Goal: Task Accomplishment & Management: Manage account settings

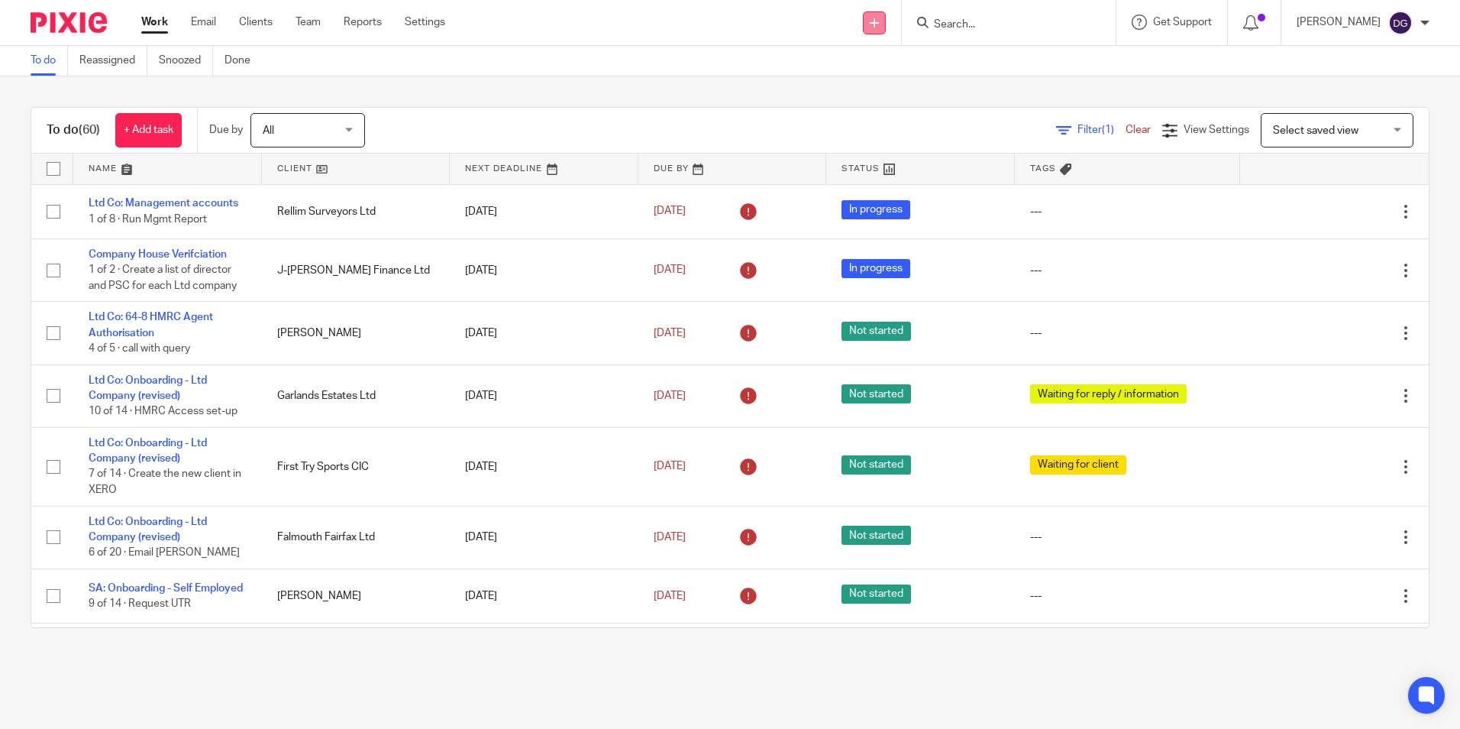
click at [874, 27] on link at bounding box center [874, 22] width 23 height 23
click at [574, 2] on div "Send new email Create task Add client Get Support Contact Support Help Document…" at bounding box center [964, 22] width 992 height 45
click at [168, 17] on link "Work" at bounding box center [154, 22] width 27 height 15
click at [1036, 20] on input "Search" at bounding box center [1001, 25] width 137 height 14
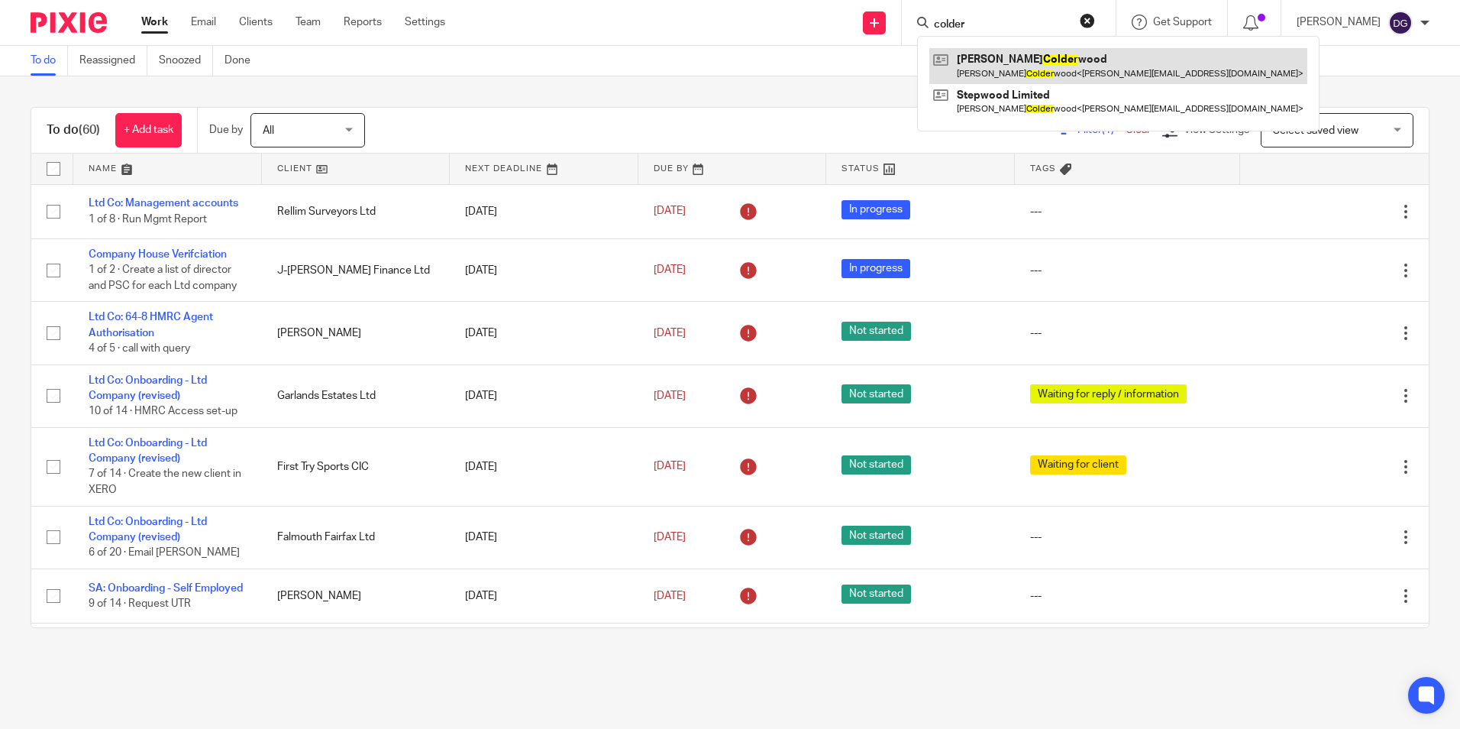
type input "colder"
click at [1061, 63] on link at bounding box center [1118, 65] width 378 height 35
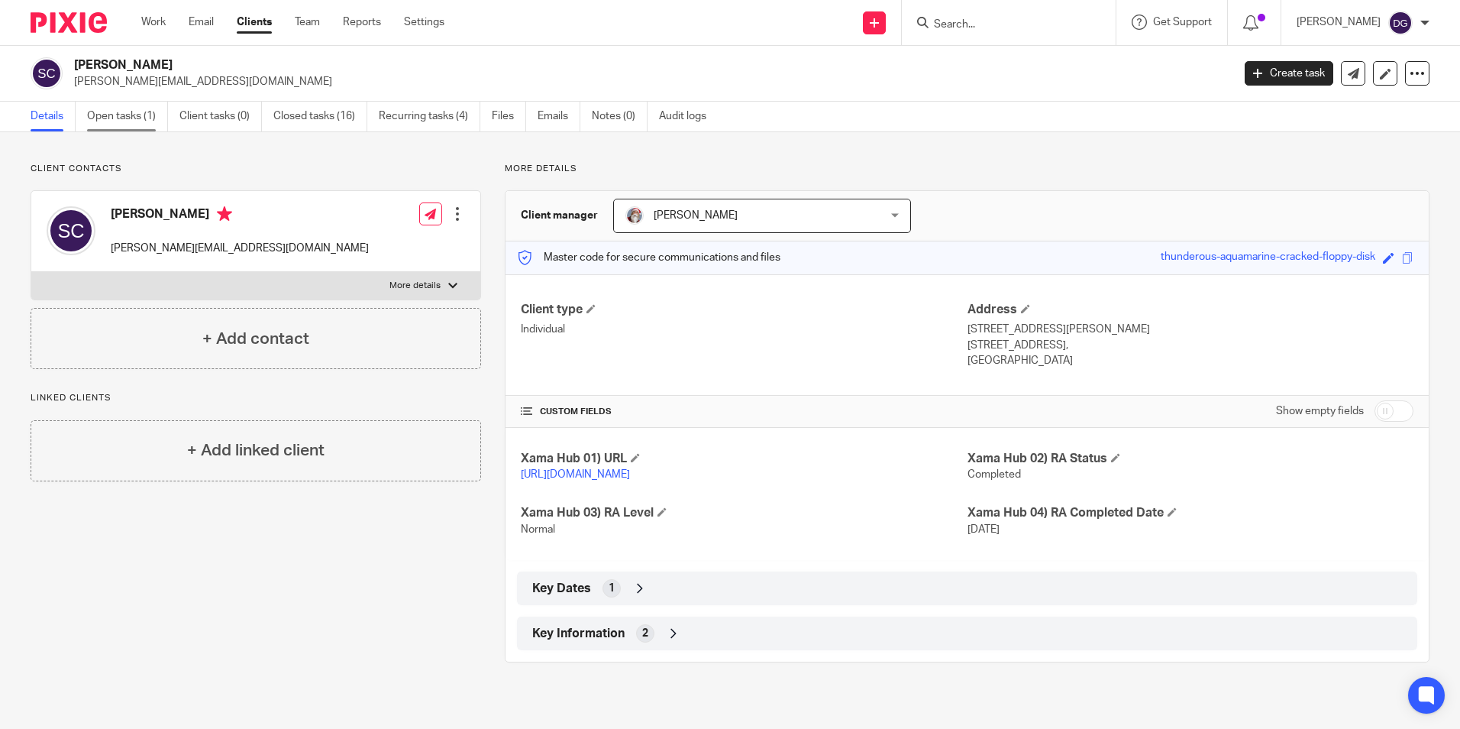
click at [118, 108] on link "Open tasks (1)" at bounding box center [127, 117] width 81 height 30
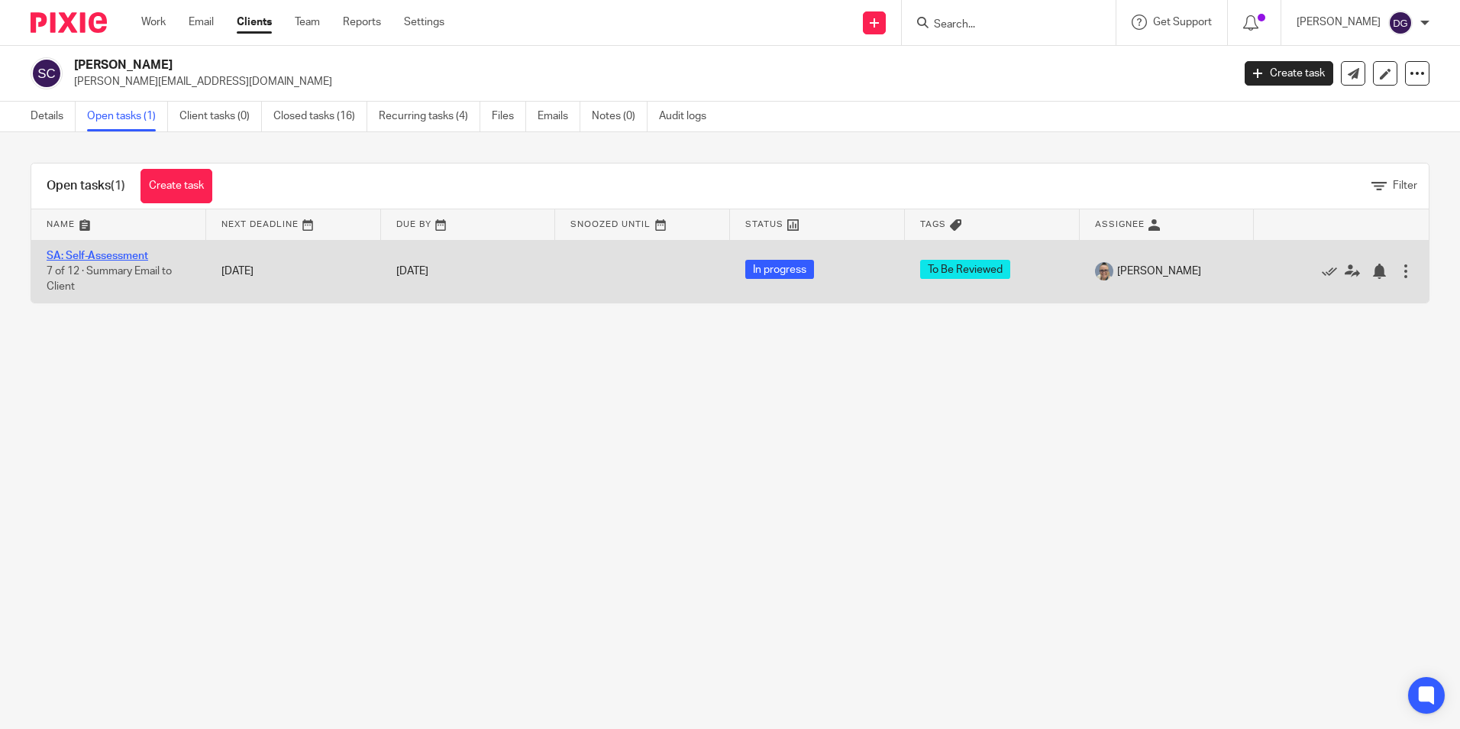
click at [105, 257] on link "SA: Self-Assessment" at bounding box center [98, 256] width 102 height 11
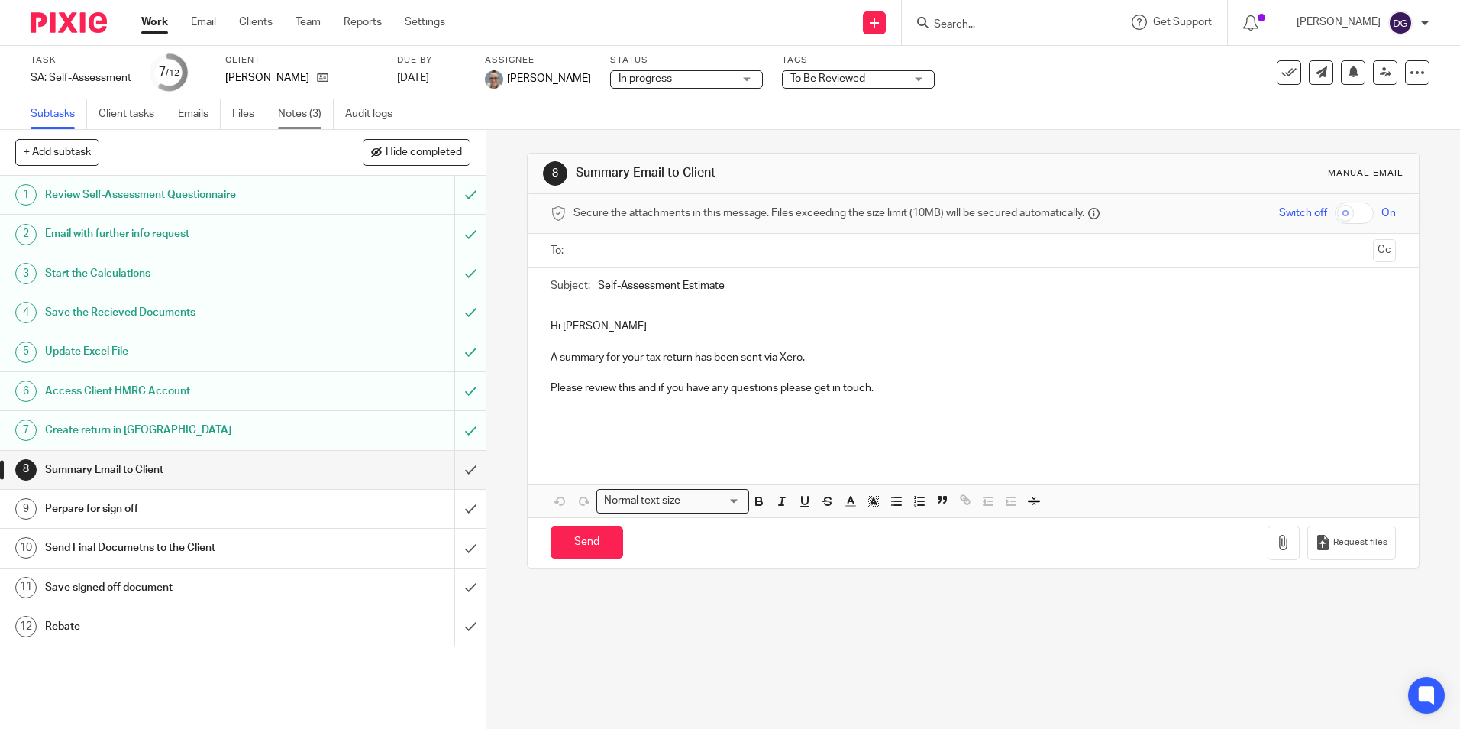
click at [296, 116] on link "Notes (3)" at bounding box center [306, 114] width 56 height 30
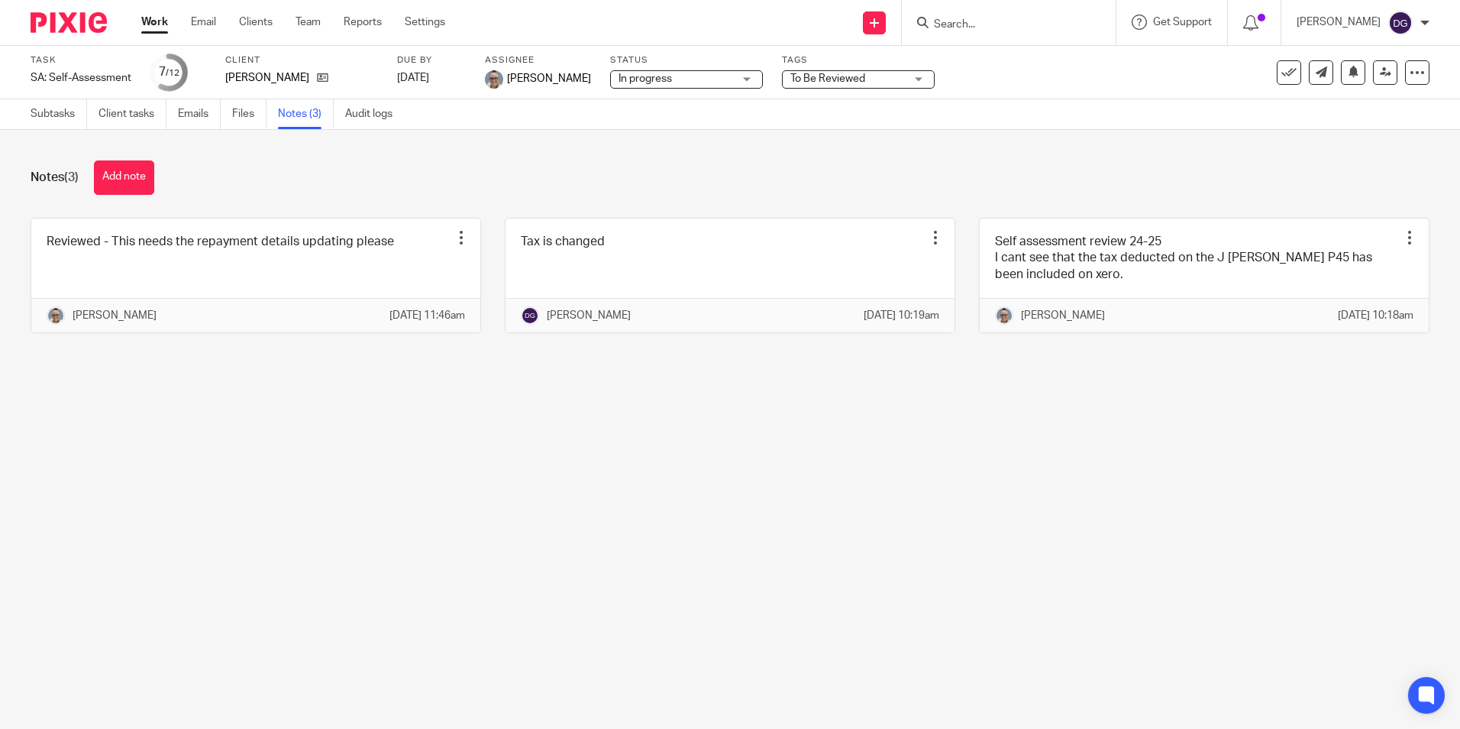
click at [809, 160] on div "Notes (3) Add note Reviewed - This needs the repayment details updating please …" at bounding box center [730, 258] width 1460 height 257
click at [157, 29] on link "Work" at bounding box center [154, 22] width 27 height 15
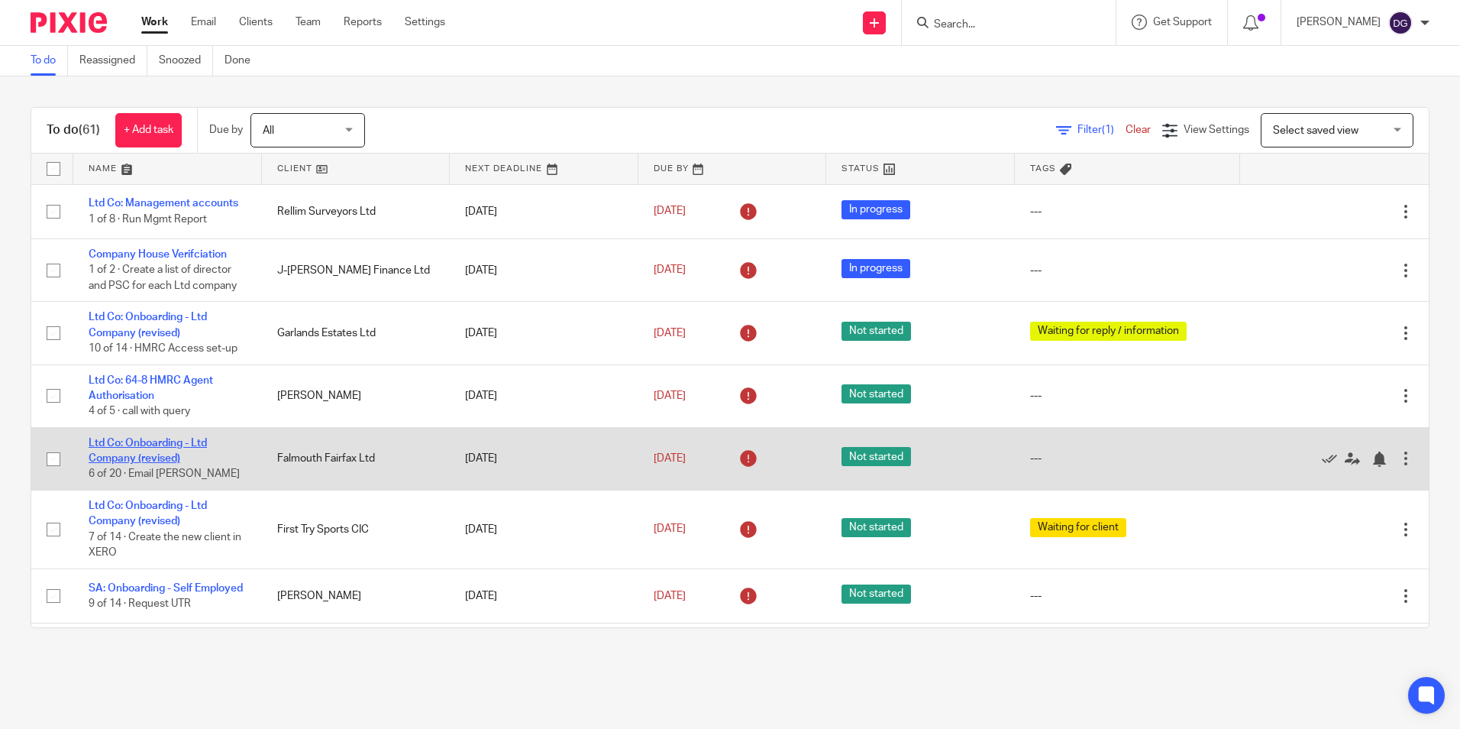
click at [124, 442] on link "Ltd Co: Onboarding - Ltd Company (revised)" at bounding box center [148, 451] width 118 height 26
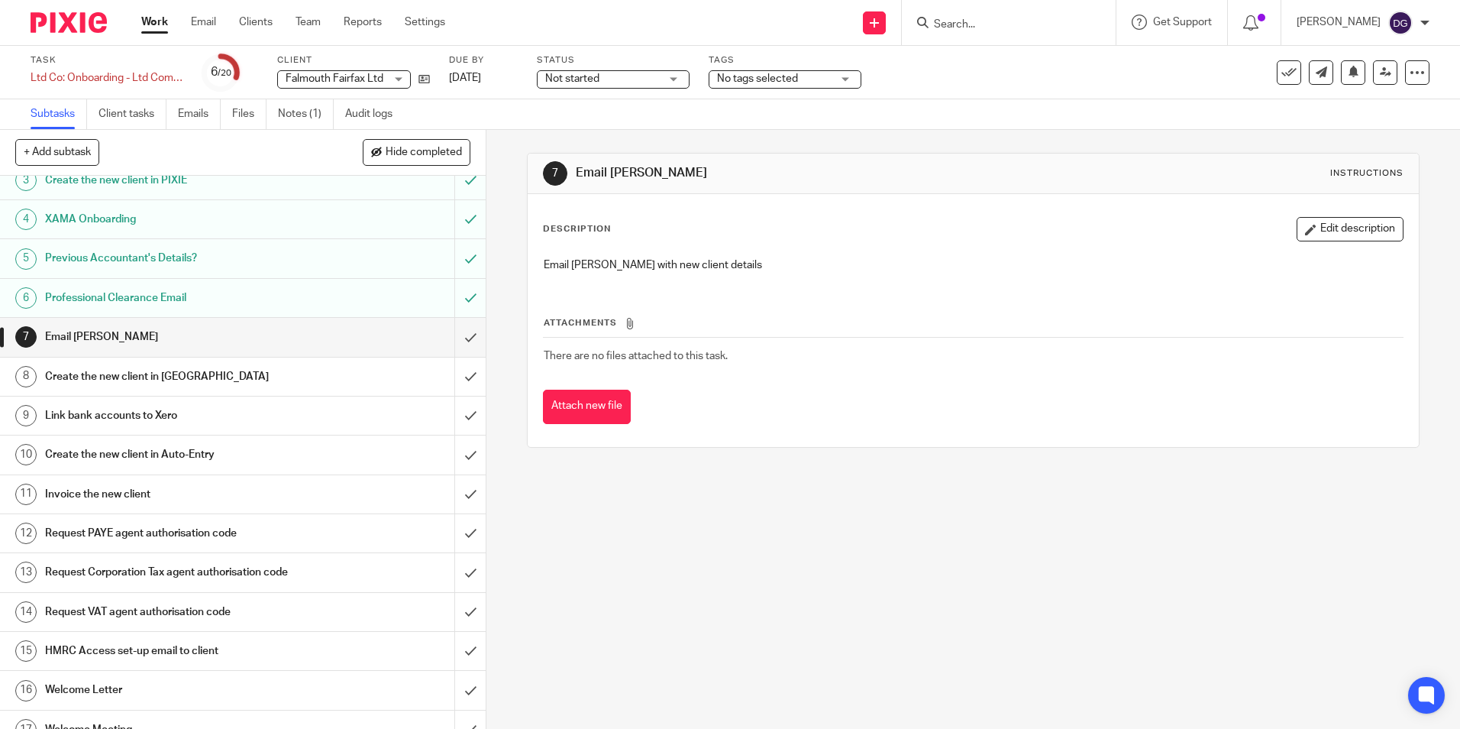
scroll to position [79, 0]
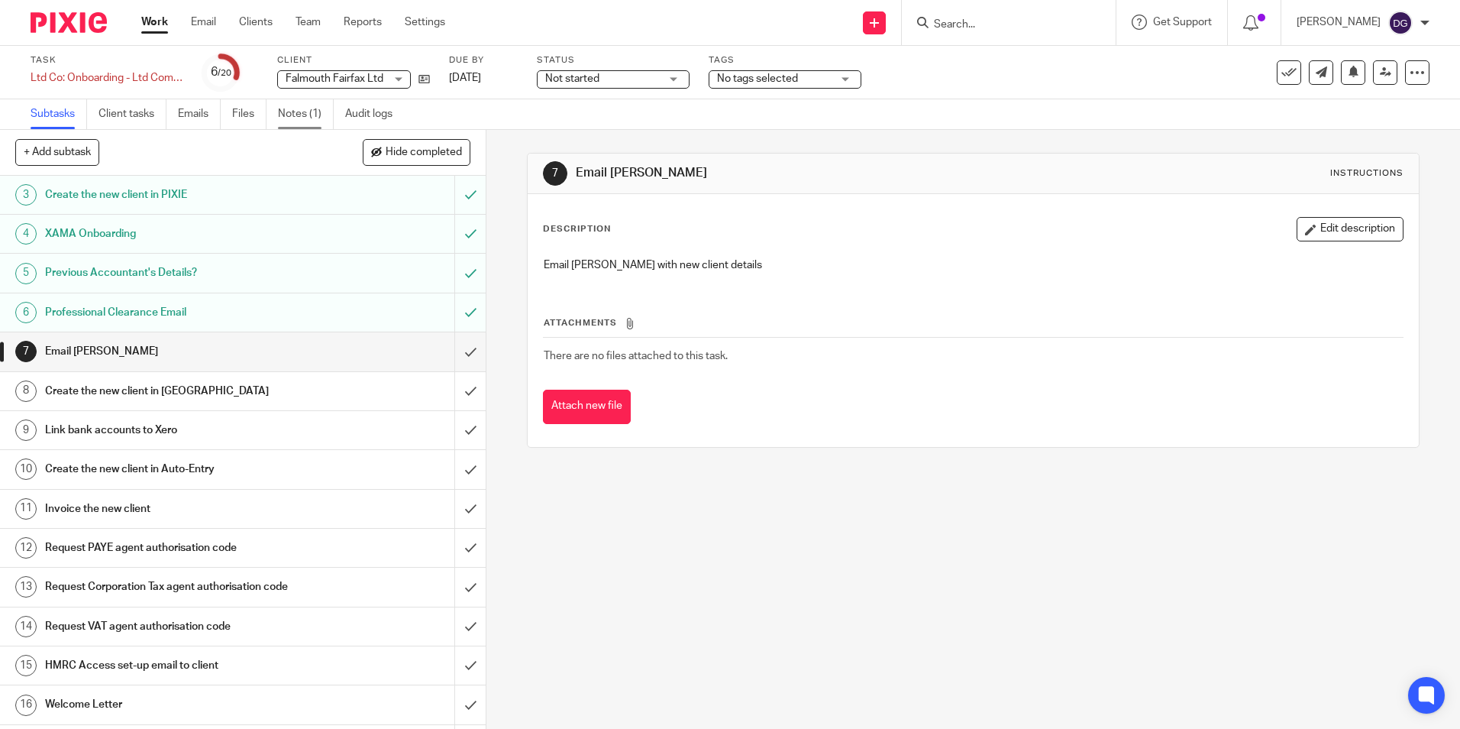
click at [304, 112] on link "Notes (1)" at bounding box center [306, 114] width 56 height 30
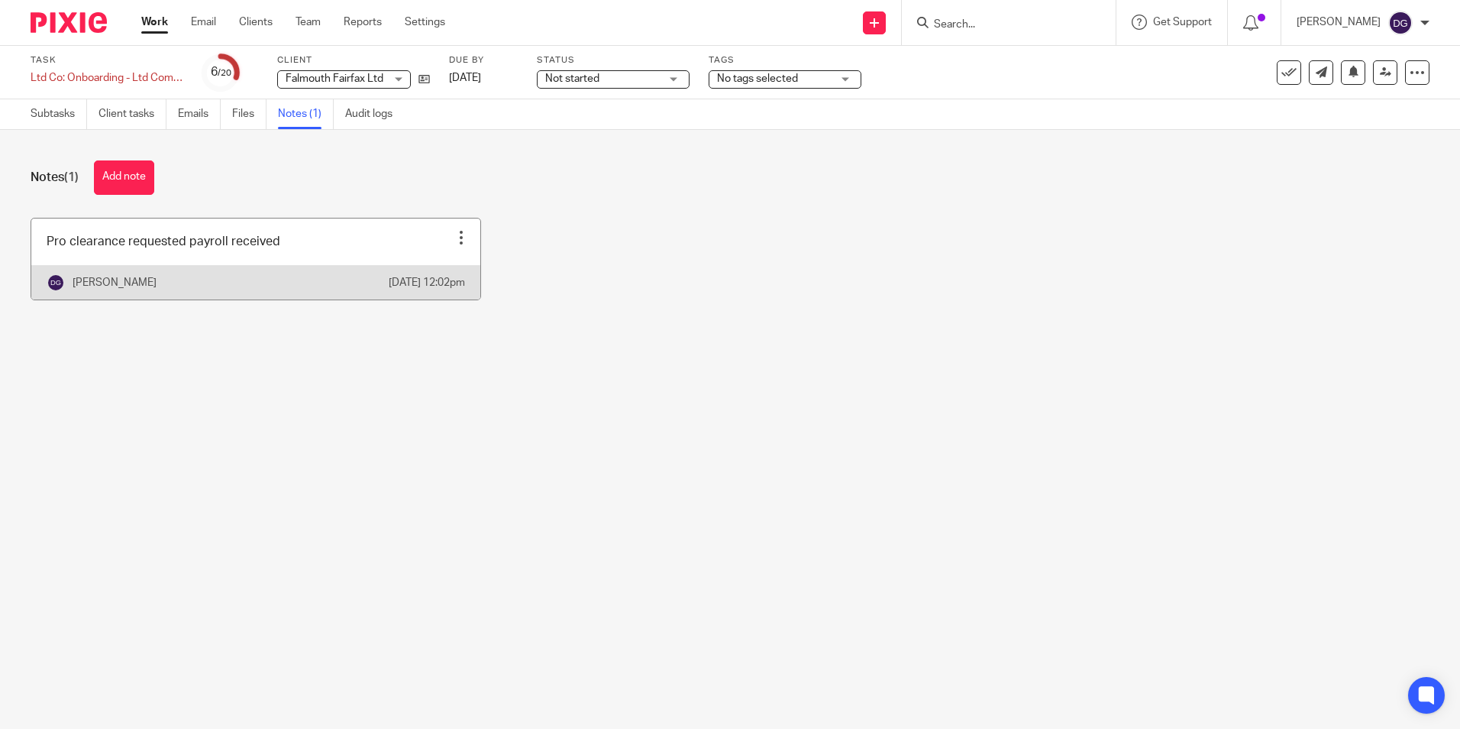
click at [306, 251] on link at bounding box center [255, 258] width 449 height 81
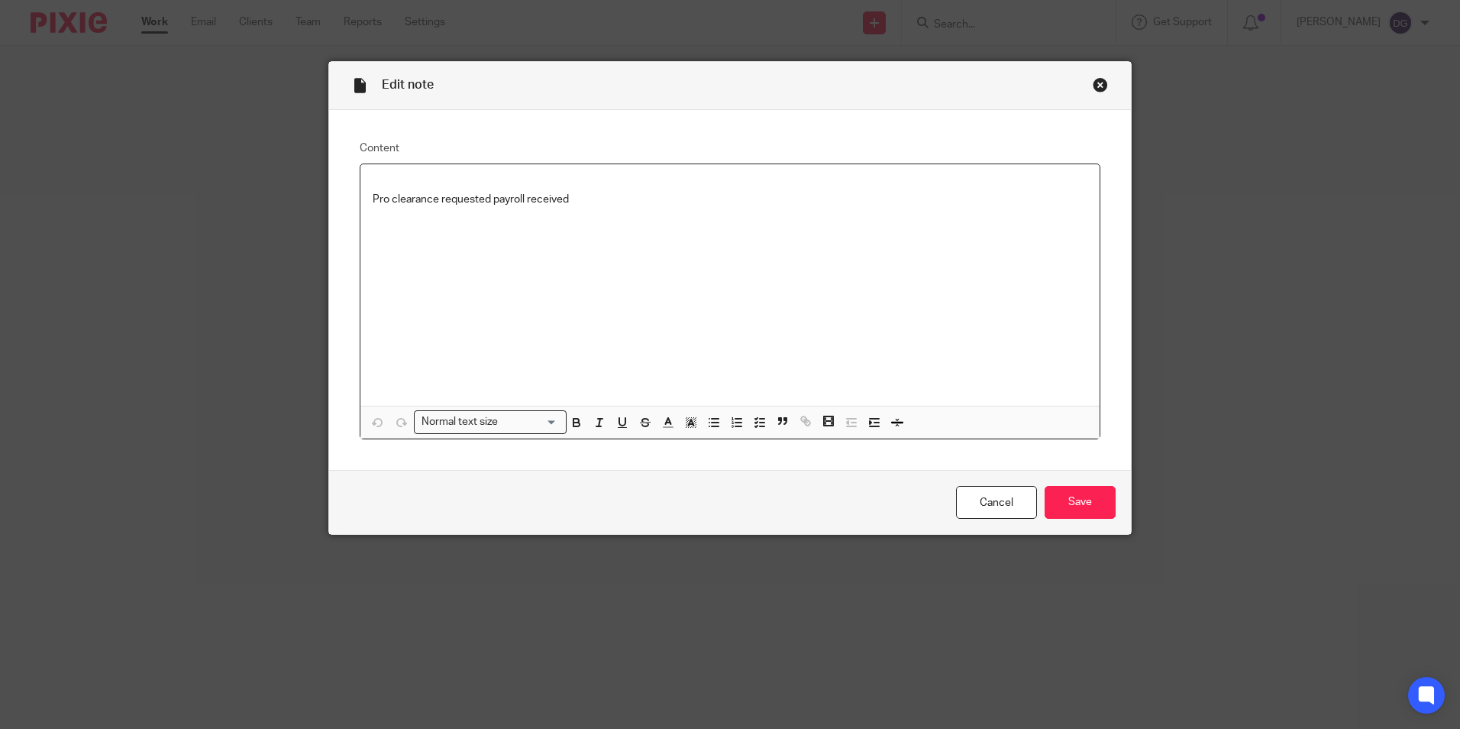
click at [648, 195] on p "Pro clearance requested payroll received" at bounding box center [730, 199] width 715 height 15
click at [774, 286] on div "Pro clearance requested payroll received PAYE agent access requested 13/10/2025" at bounding box center [729, 284] width 739 height 241
click at [1084, 505] on input "Save" at bounding box center [1080, 502] width 71 height 33
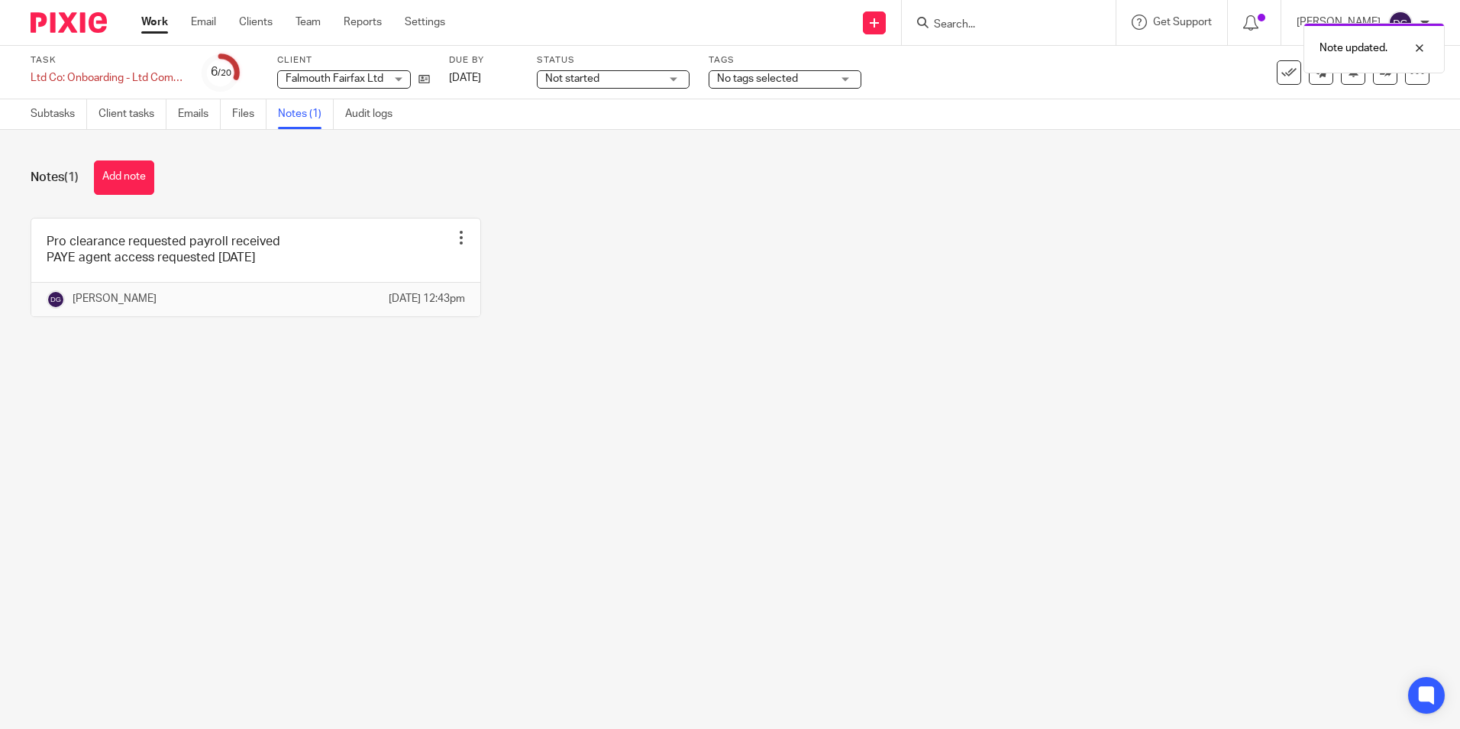
click at [89, 112] on ul "Subtasks Client tasks Emails Files Notes (1) Audit logs" at bounding box center [223, 114] width 385 height 30
click at [79, 115] on link "Subtasks" at bounding box center [59, 114] width 57 height 30
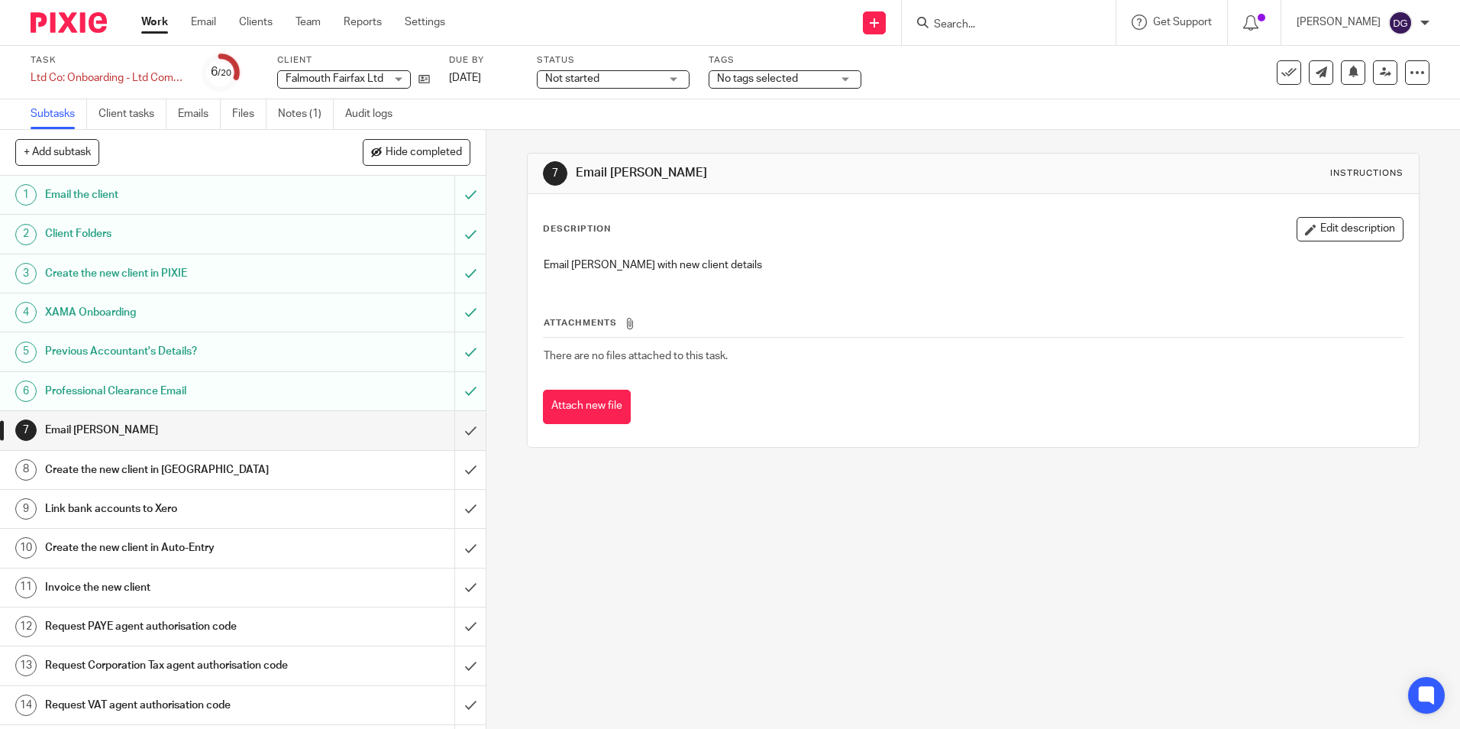
click at [955, 25] on input "Search" at bounding box center [1001, 25] width 137 height 14
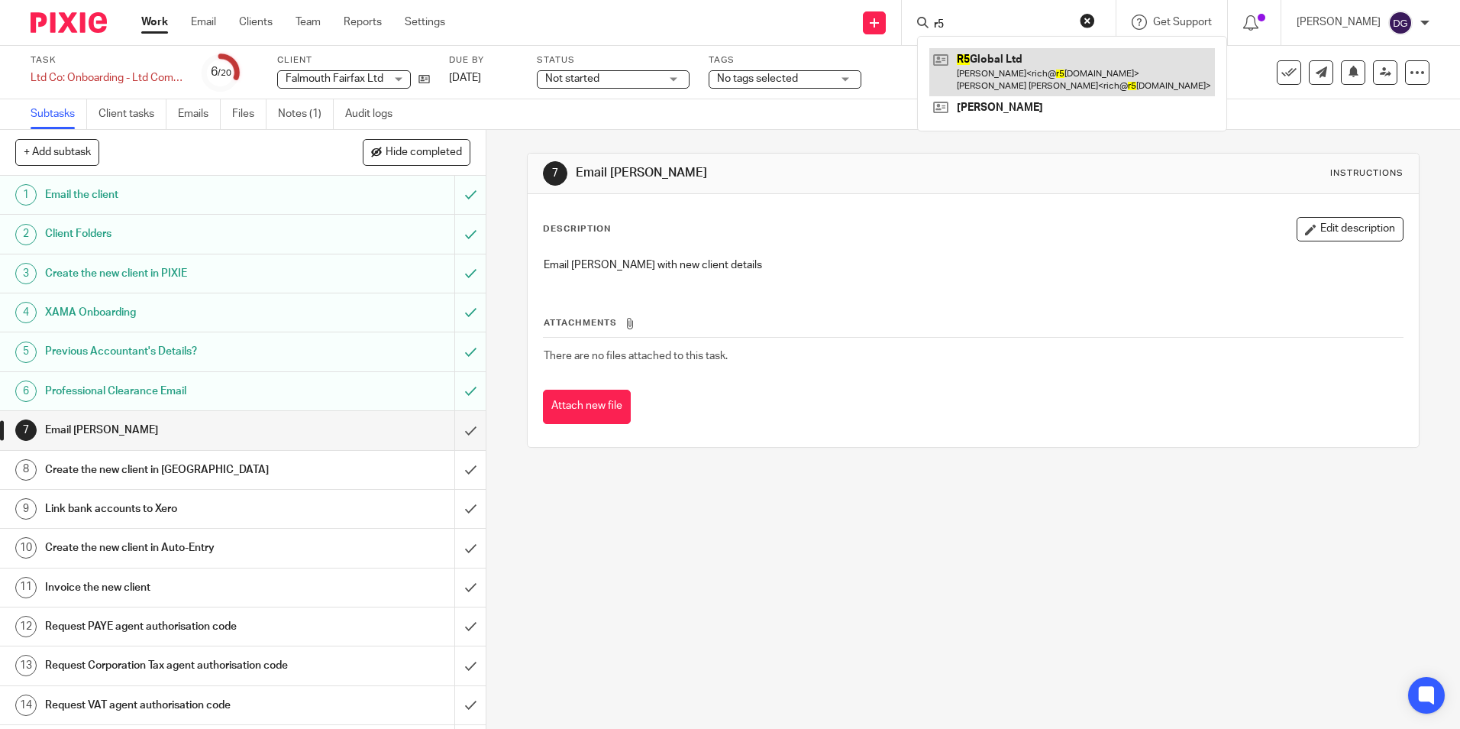
type input "r5"
click at [1004, 67] on link at bounding box center [1072, 71] width 286 height 47
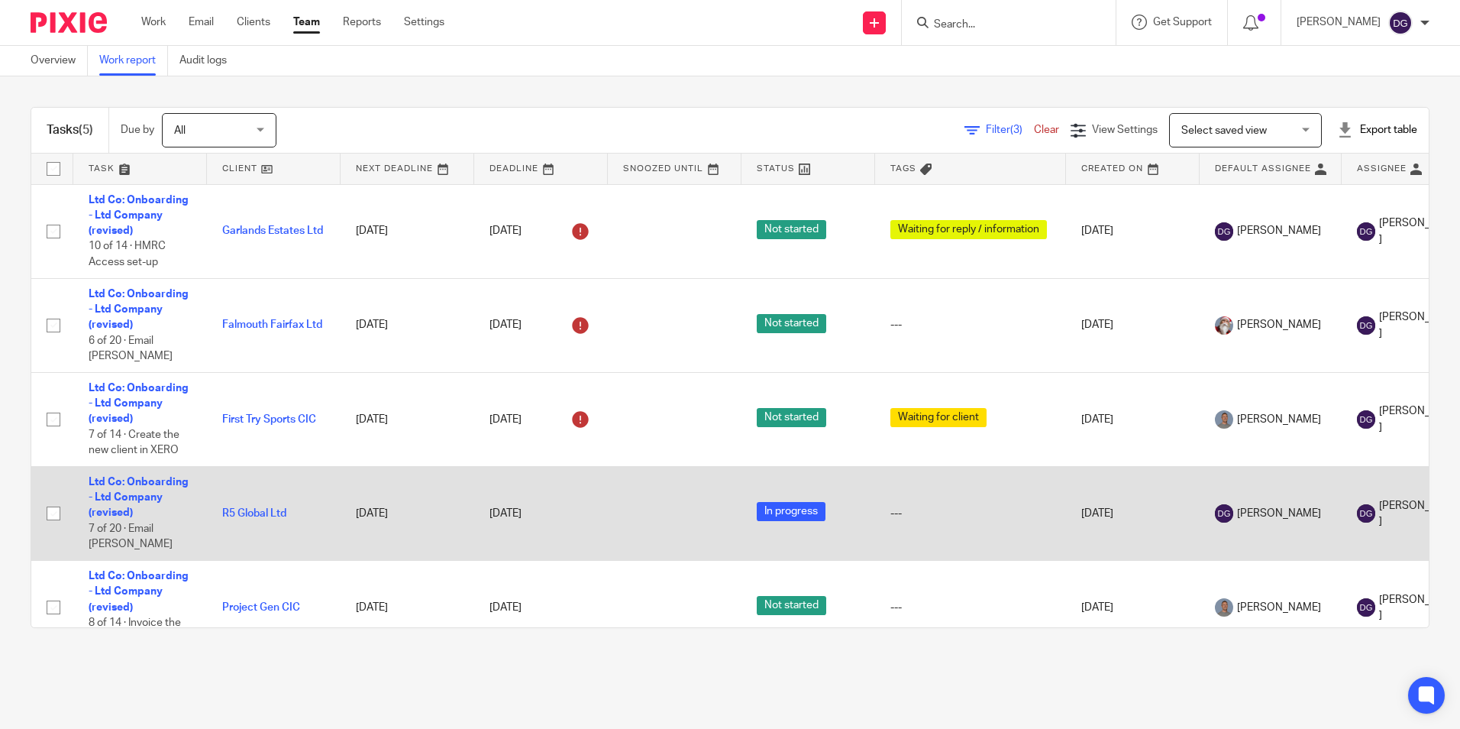
click at [254, 496] on td "R5 Global Ltd" at bounding box center [274, 513] width 134 height 94
click at [257, 508] on link "R5 Global Ltd" at bounding box center [254, 513] width 64 height 11
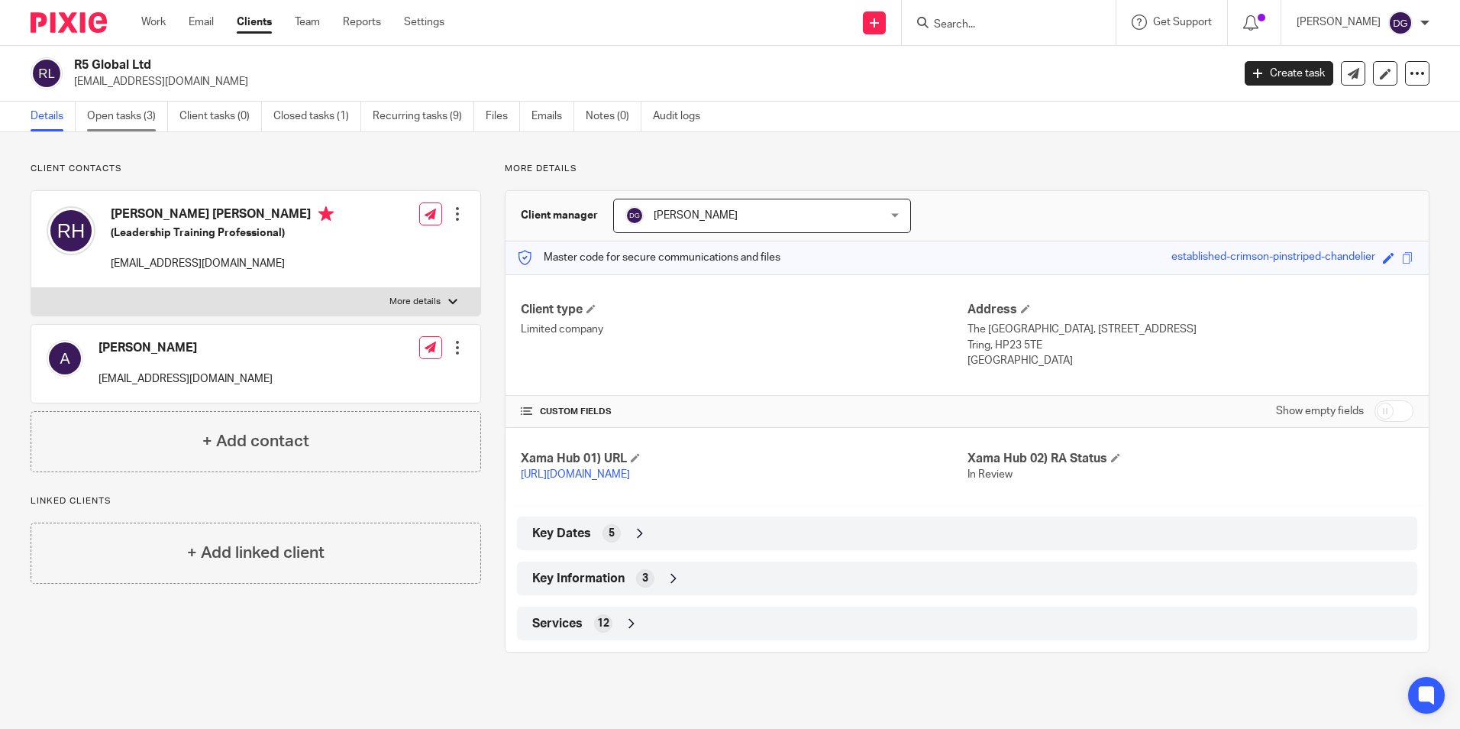
click at [114, 119] on link "Open tasks (3)" at bounding box center [127, 117] width 81 height 30
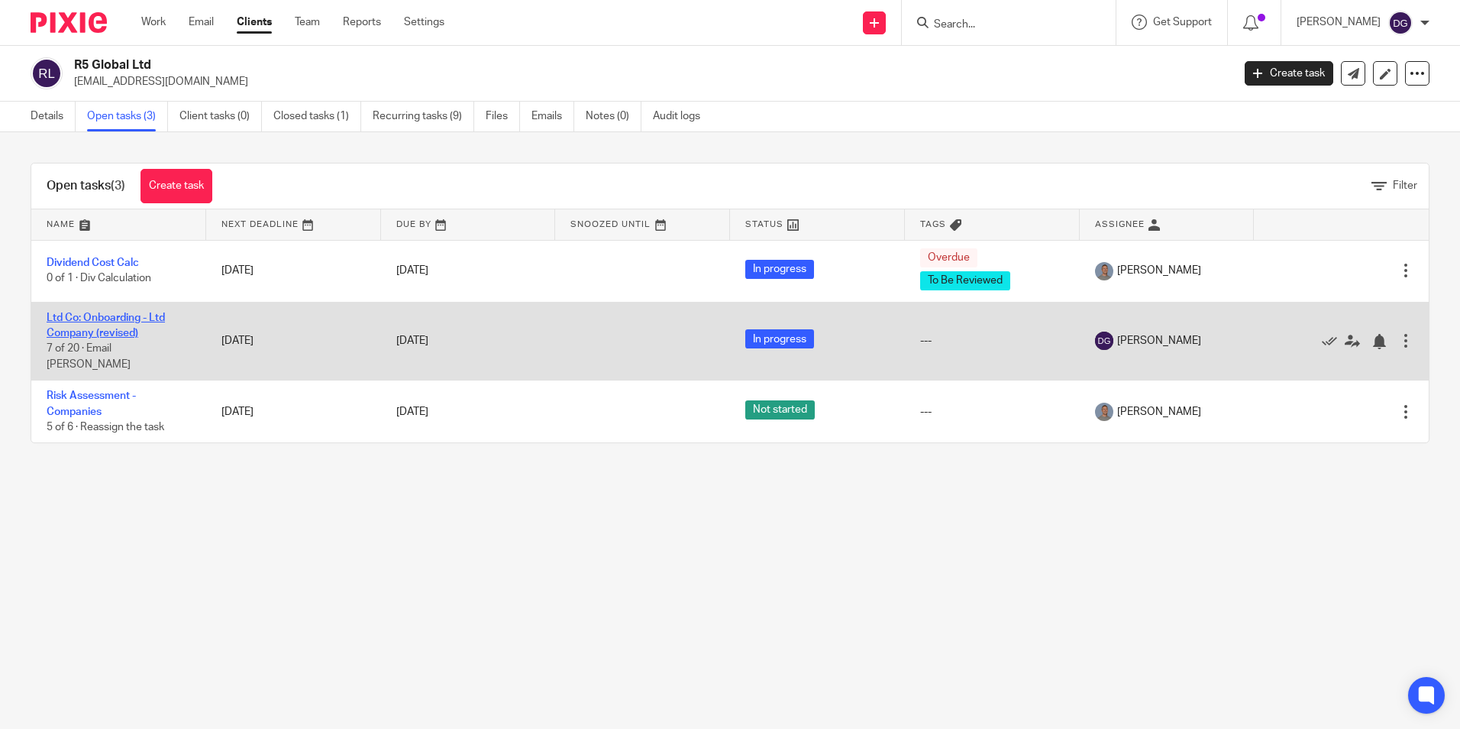
click at [83, 322] on link "Ltd Co: Onboarding - Ltd Company (revised)" at bounding box center [106, 325] width 118 height 26
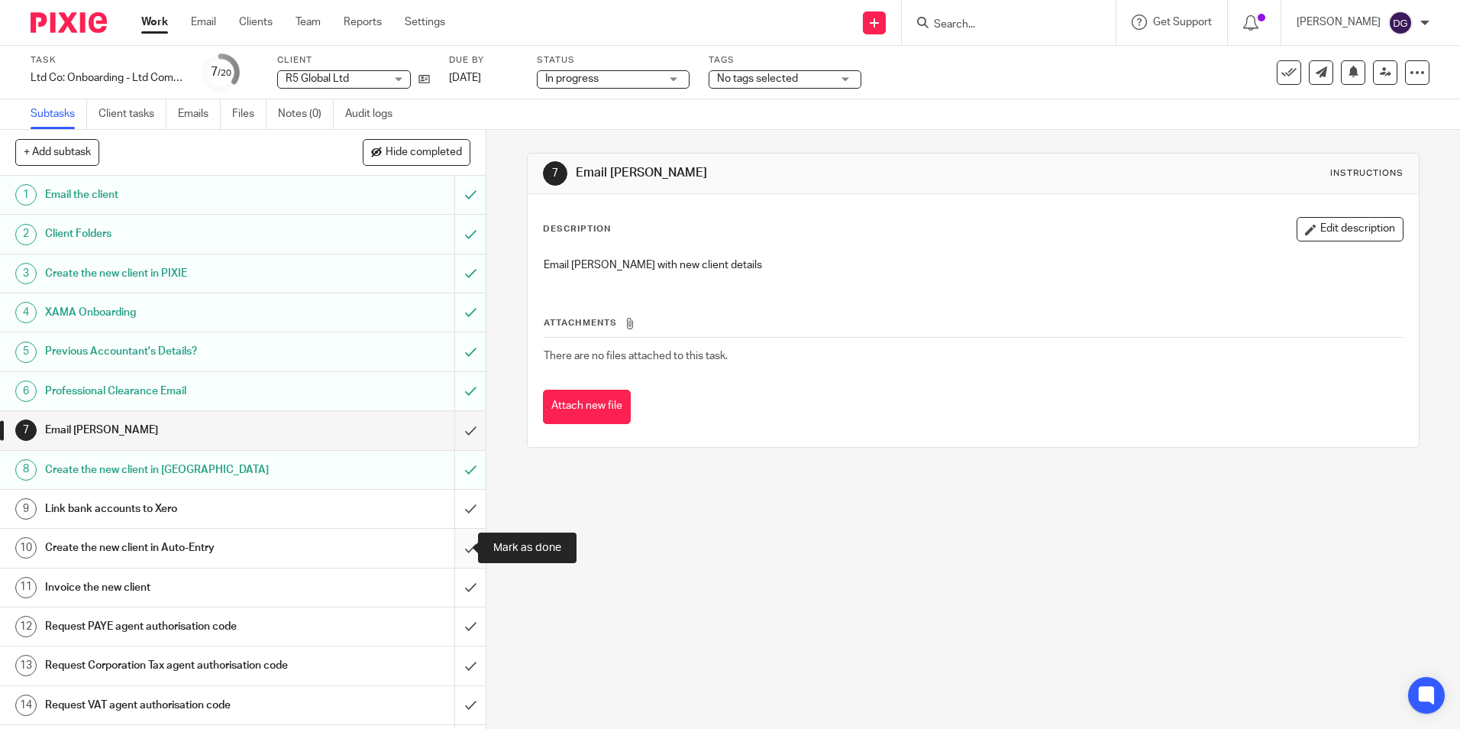
click at [453, 548] on input "submit" at bounding box center [243, 548] width 486 height 38
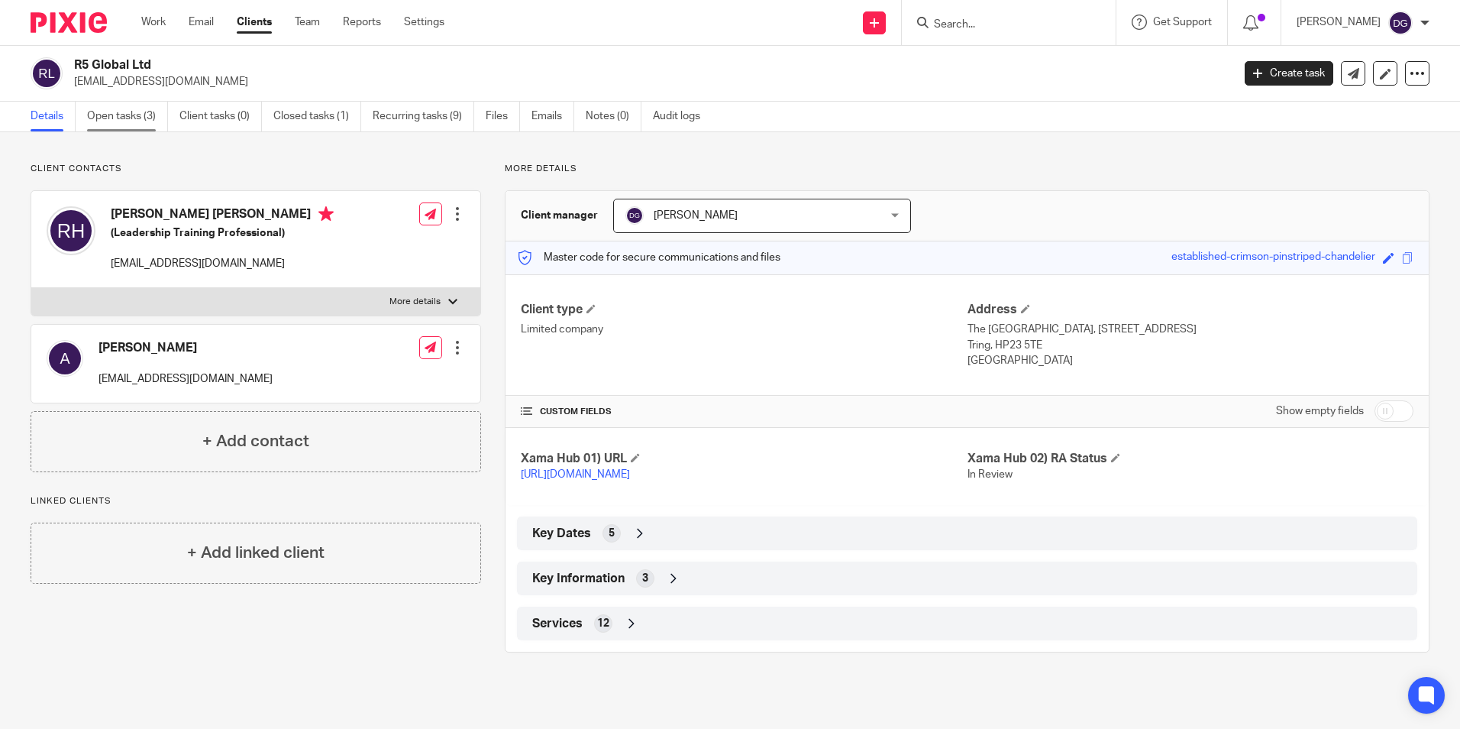
click at [128, 119] on link "Open tasks (3)" at bounding box center [127, 117] width 81 height 30
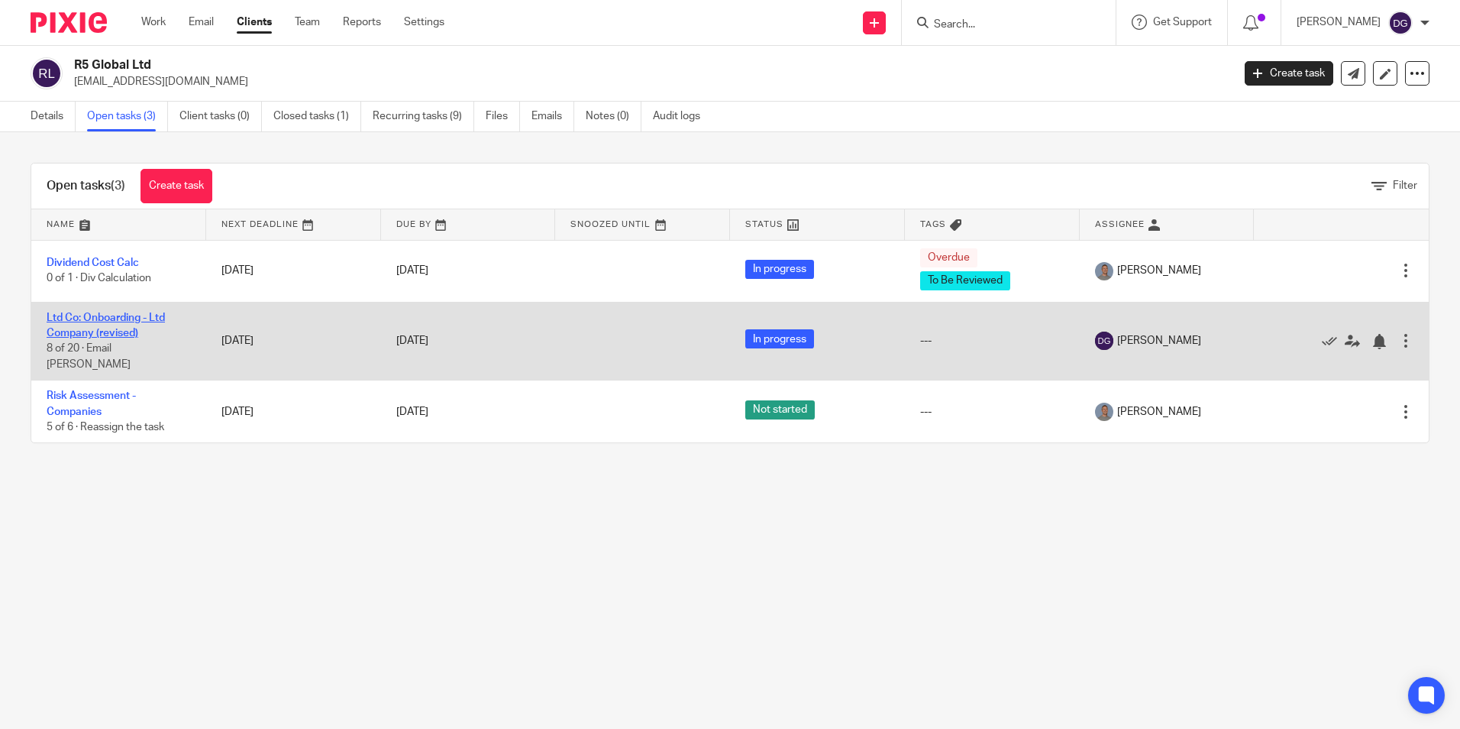
click at [98, 333] on link "Ltd Co: Onboarding - Ltd Company (revised)" at bounding box center [106, 325] width 118 height 26
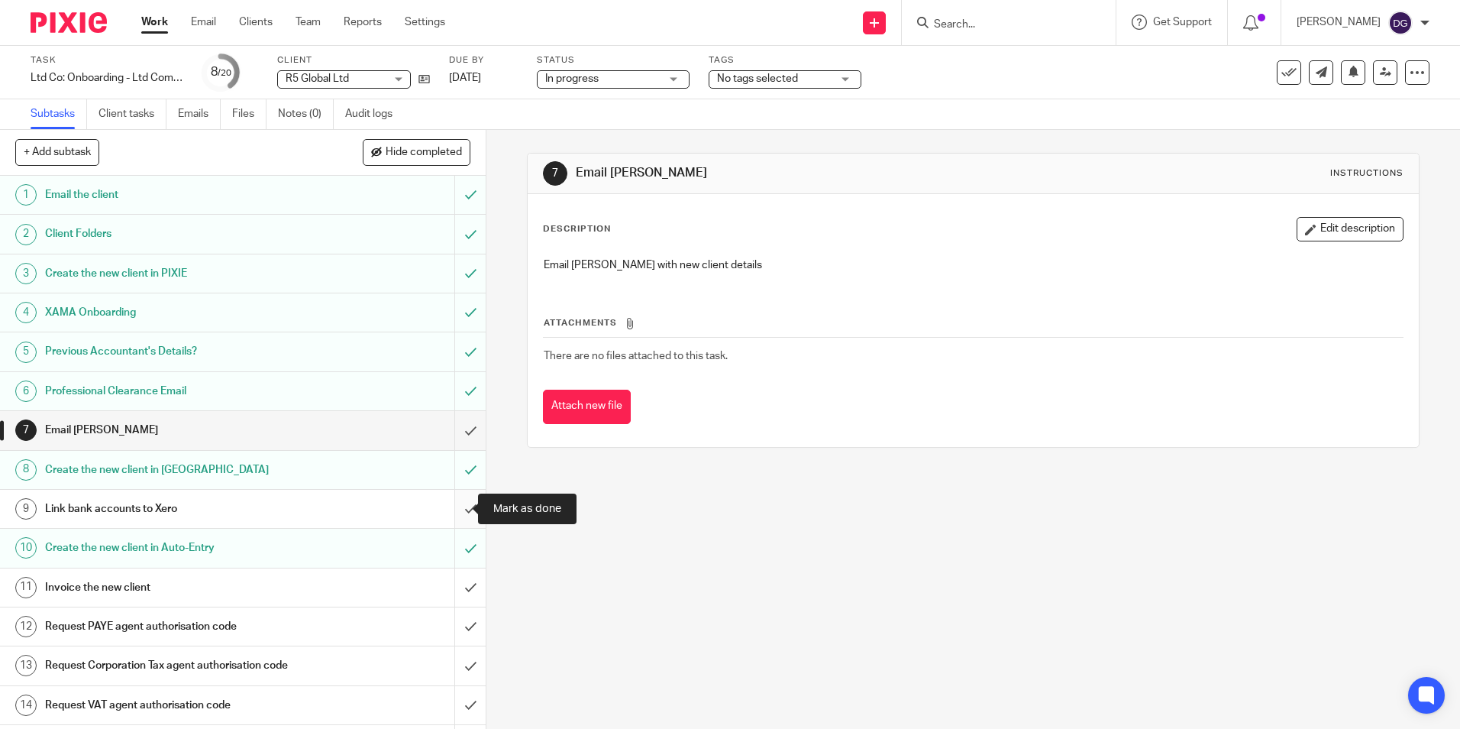
click at [451, 509] on input "submit" at bounding box center [243, 509] width 486 height 38
click at [883, 18] on link at bounding box center [874, 22] width 23 height 23
drag, startPoint x: 982, startPoint y: 273, endPoint x: 990, endPoint y: 105, distance: 168.2
click at [987, 270] on p "Email [PERSON_NAME] with new client details" at bounding box center [973, 264] width 858 height 15
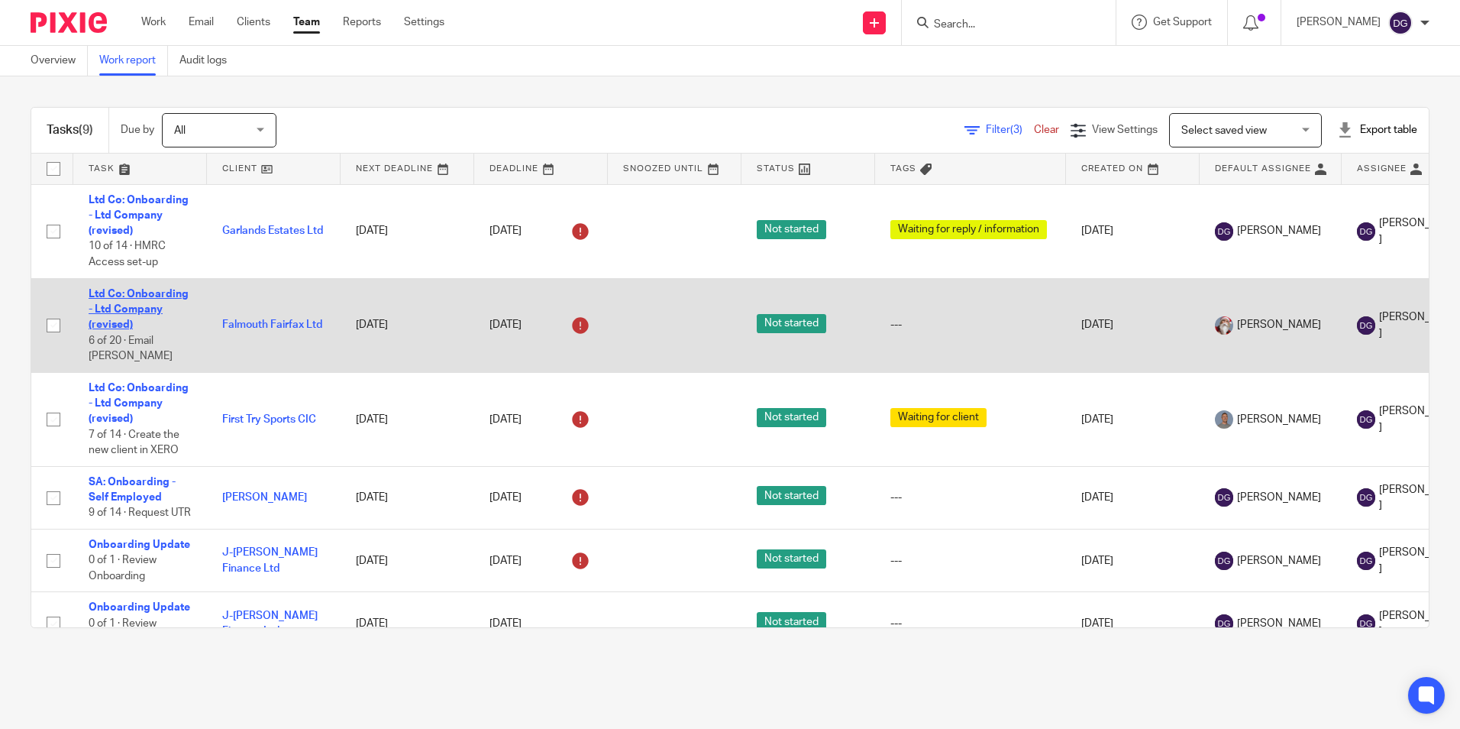
click at [135, 306] on link "Ltd Co: Onboarding - Ltd Company (revised)" at bounding box center [139, 310] width 100 height 42
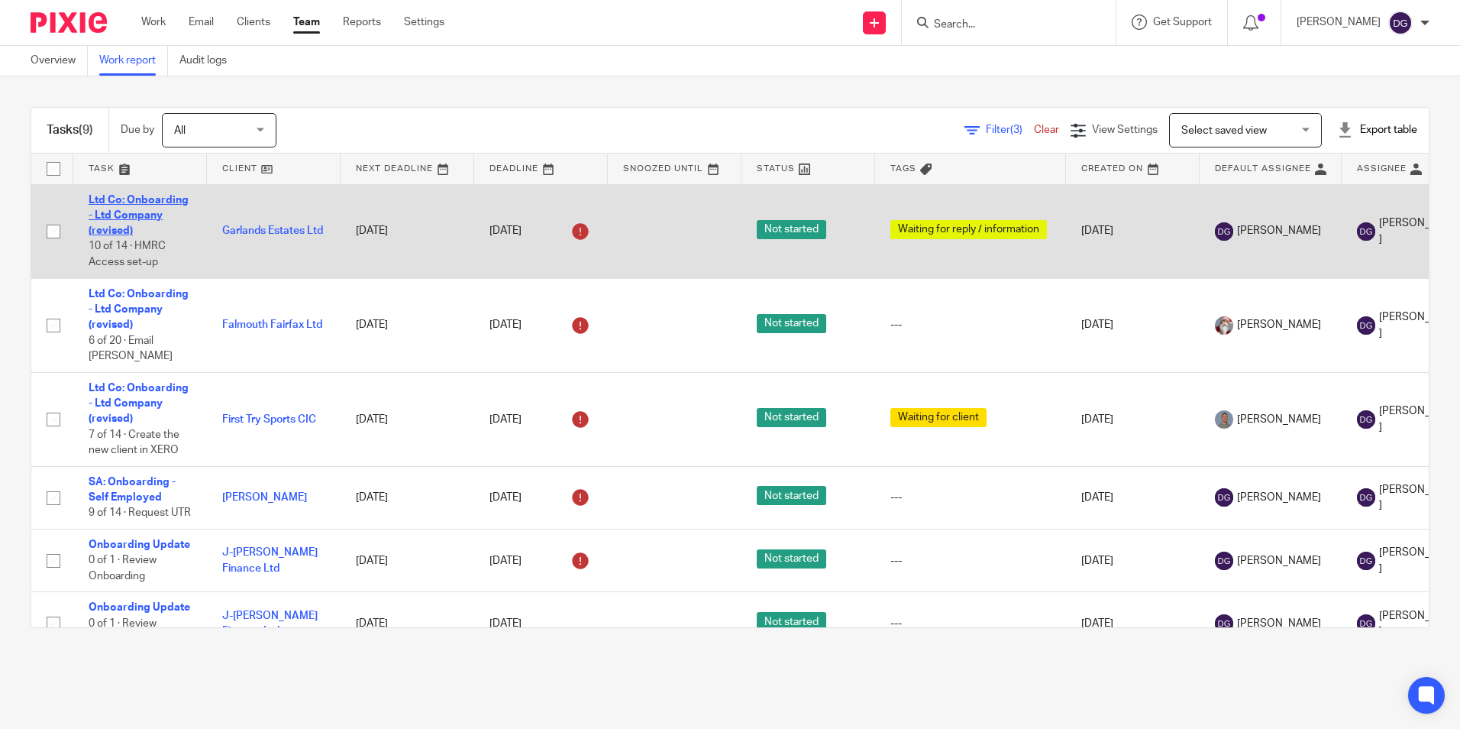
click at [137, 214] on link "Ltd Co: Onboarding - Ltd Company (revised)" at bounding box center [139, 216] width 100 height 42
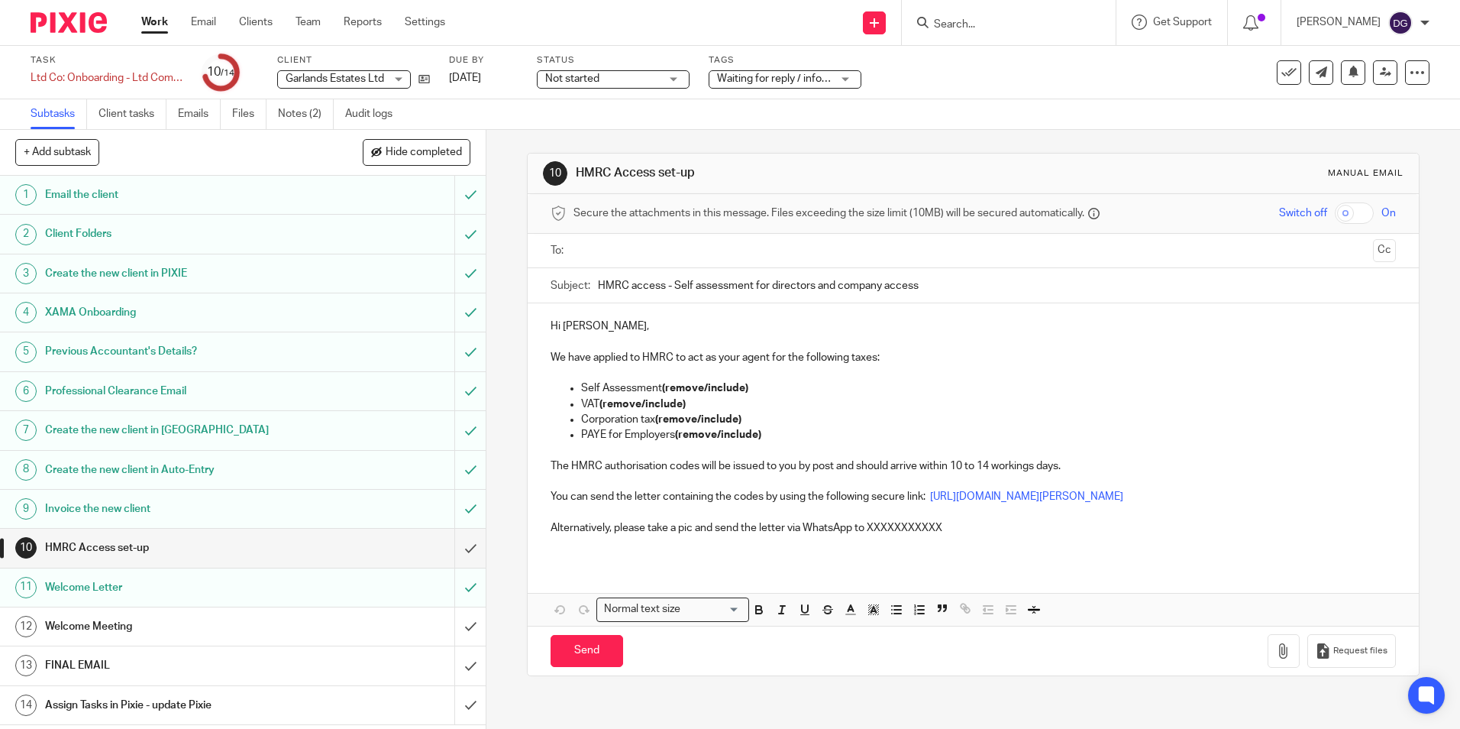
click at [124, 622] on h1 "Welcome Meeting" at bounding box center [176, 626] width 263 height 23
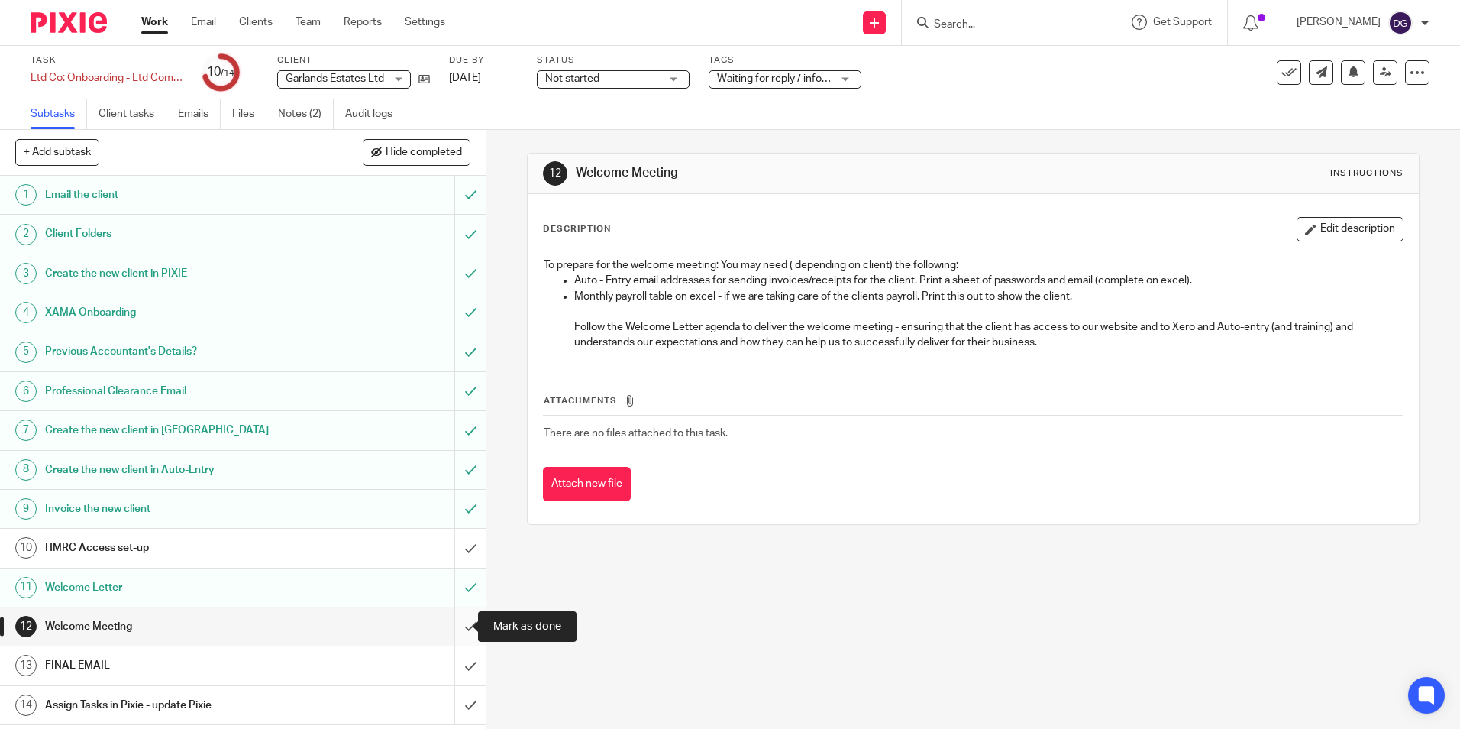
click at [451, 628] on input "submit" at bounding box center [243, 626] width 486 height 38
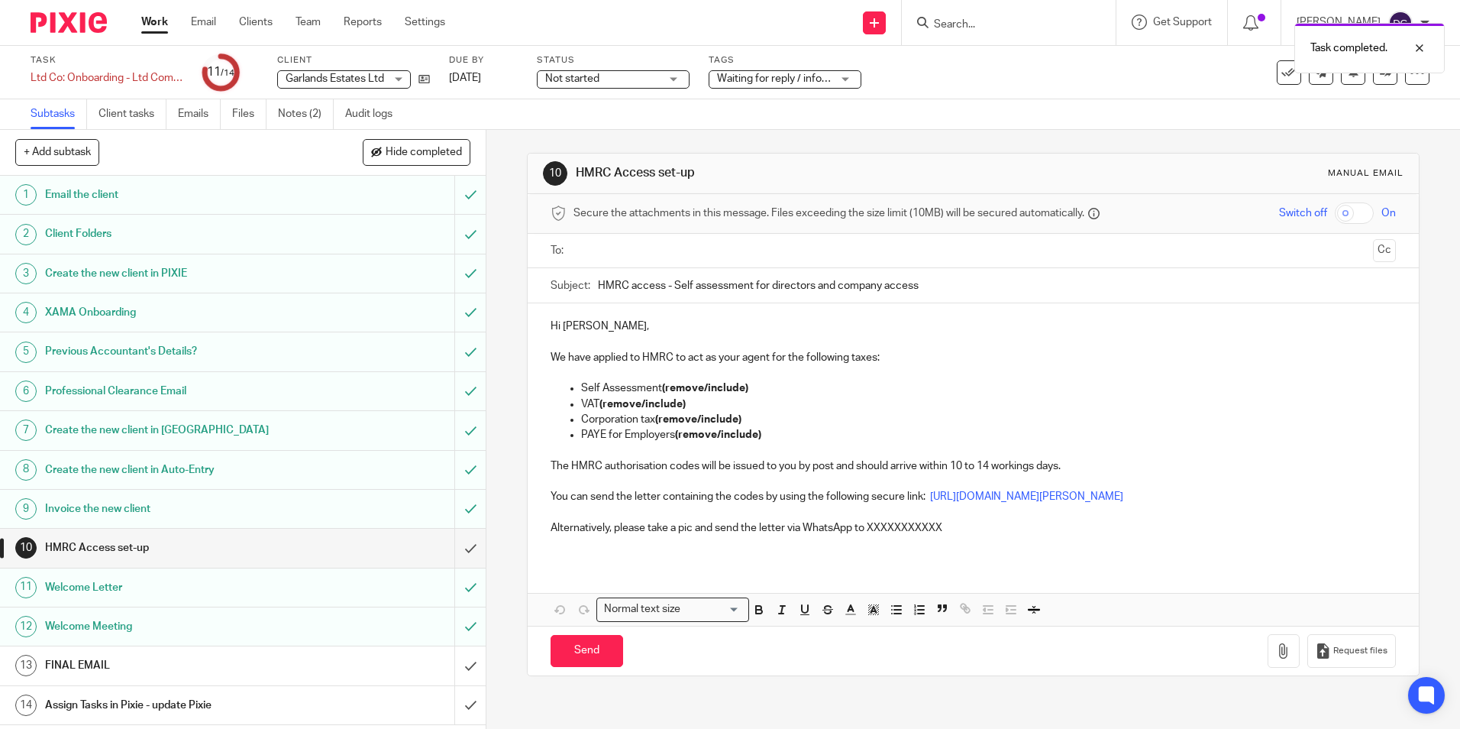
click at [325, 660] on div "FINAL EMAIL" at bounding box center [242, 665] width 395 height 23
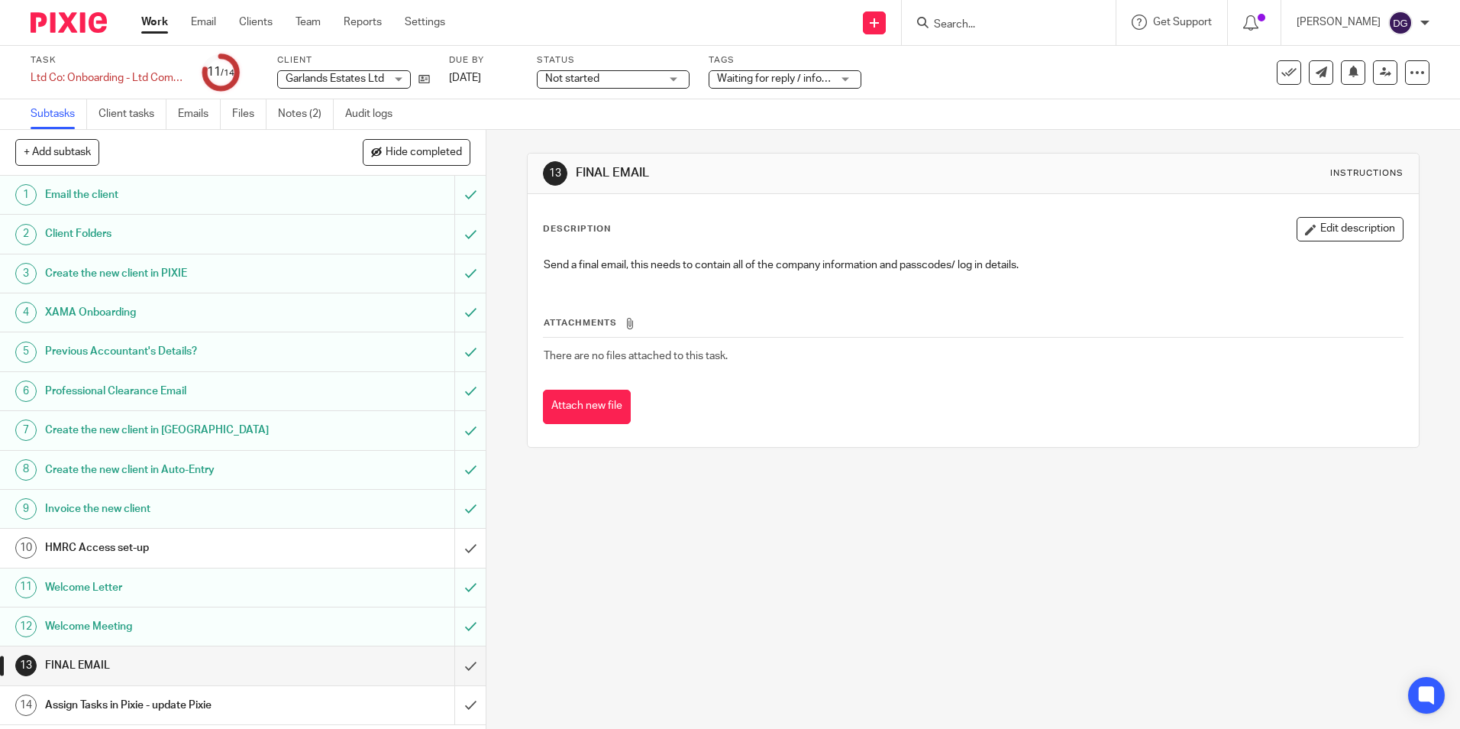
click at [445, 665] on input "submit" at bounding box center [243, 665] width 486 height 38
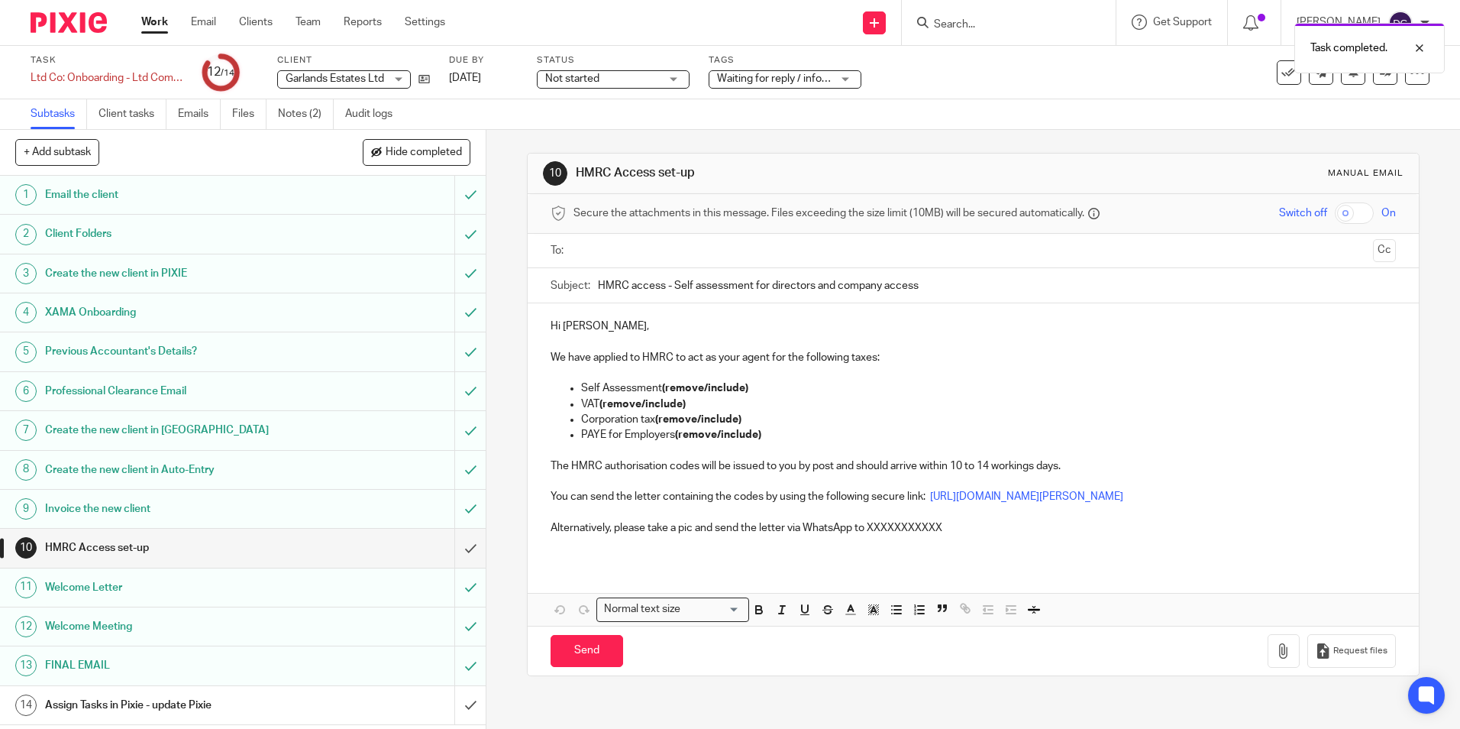
click at [106, 717] on link "14 Assign Tasks in Pixie - update Pixie" at bounding box center [227, 705] width 454 height 38
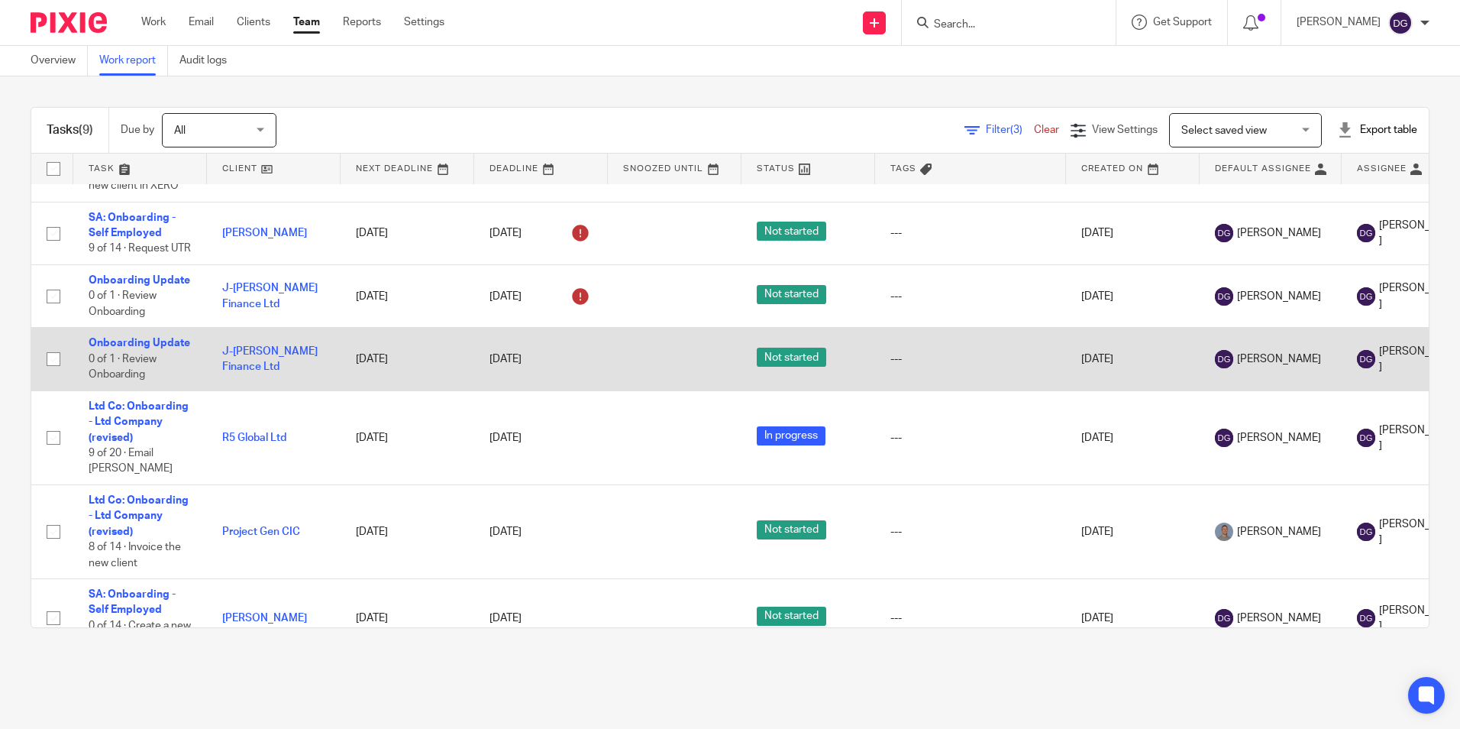
scroll to position [274, 0]
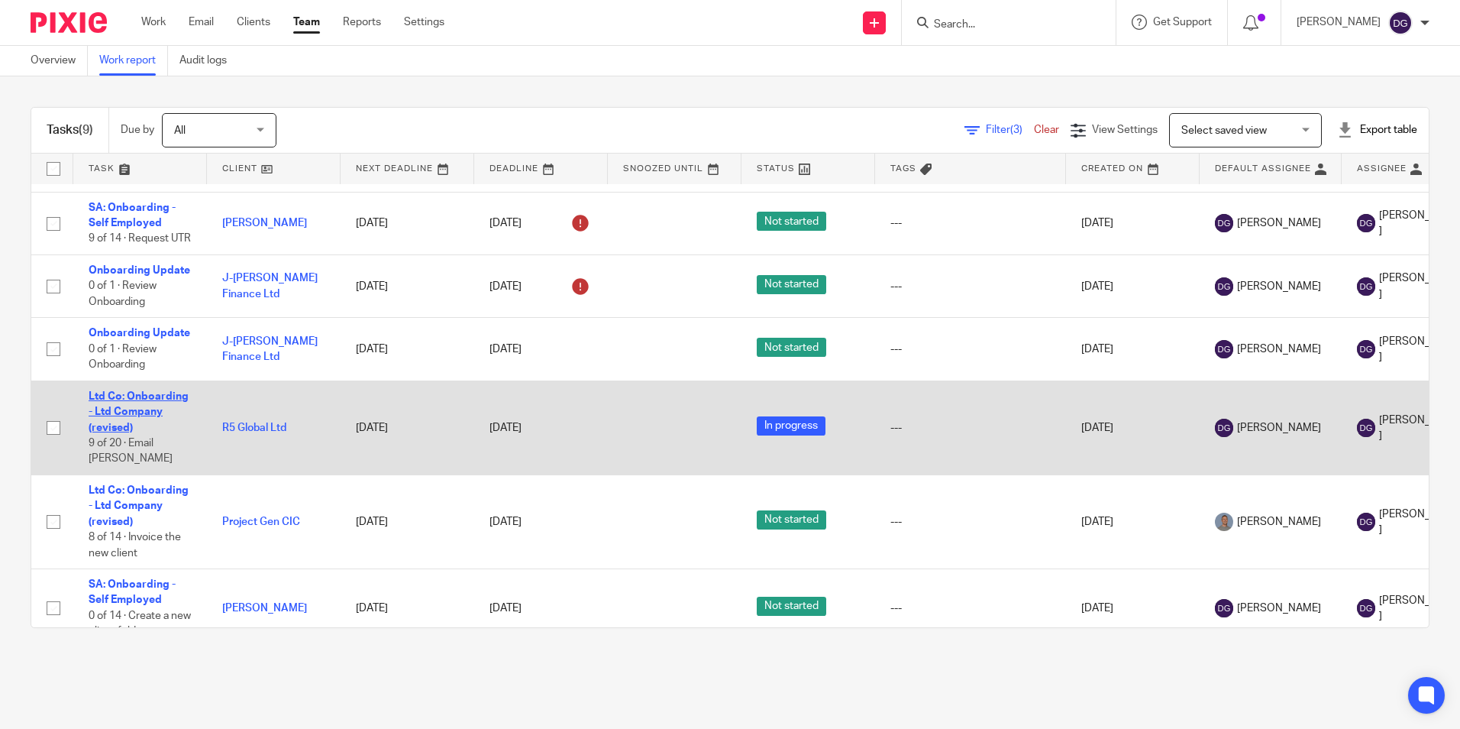
click at [128, 391] on link "Ltd Co: Onboarding - Ltd Company (revised)" at bounding box center [139, 412] width 100 height 42
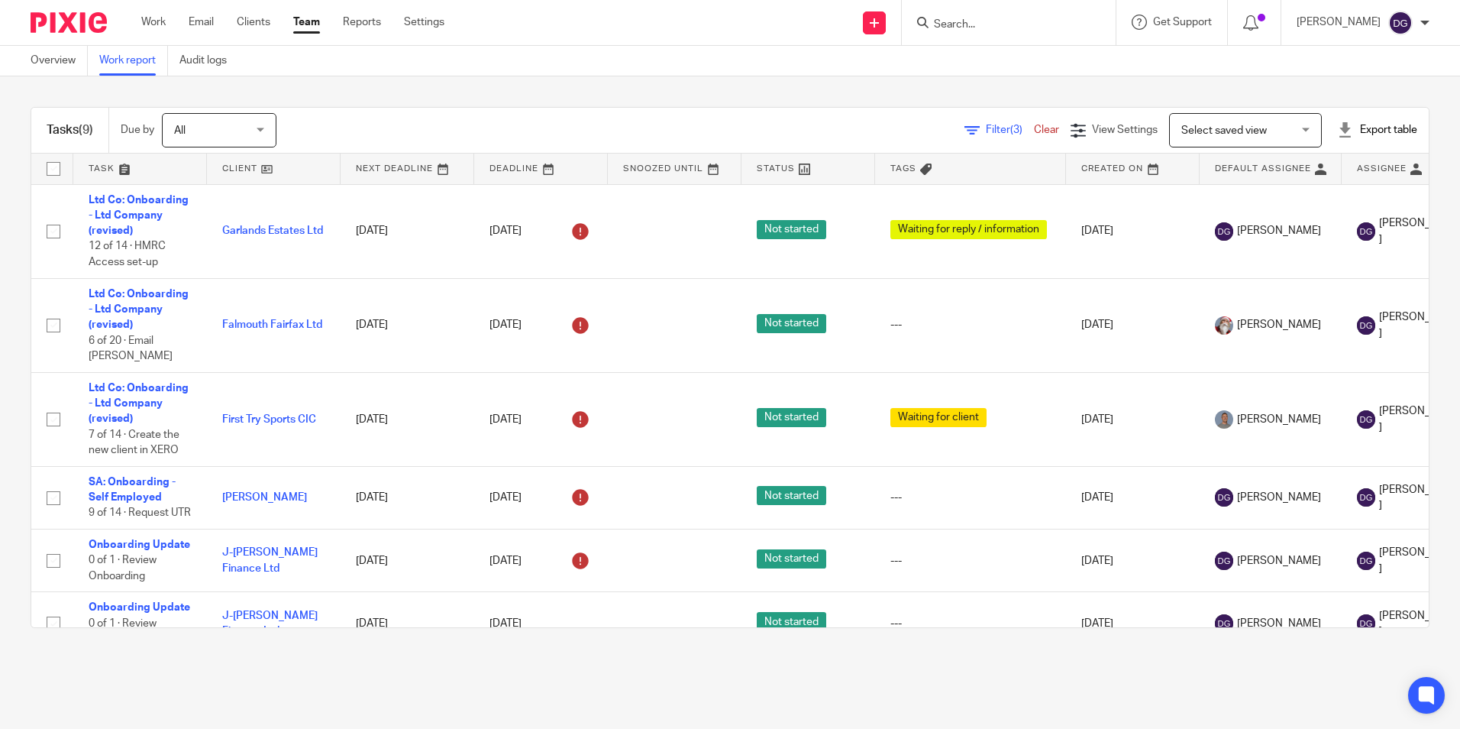
click at [130, 11] on div "Work Email Clients Team Reports Settings Work Email Clients Team Reports Settin…" at bounding box center [296, 22] width 341 height 45
click at [144, 18] on link "Work" at bounding box center [153, 22] width 24 height 15
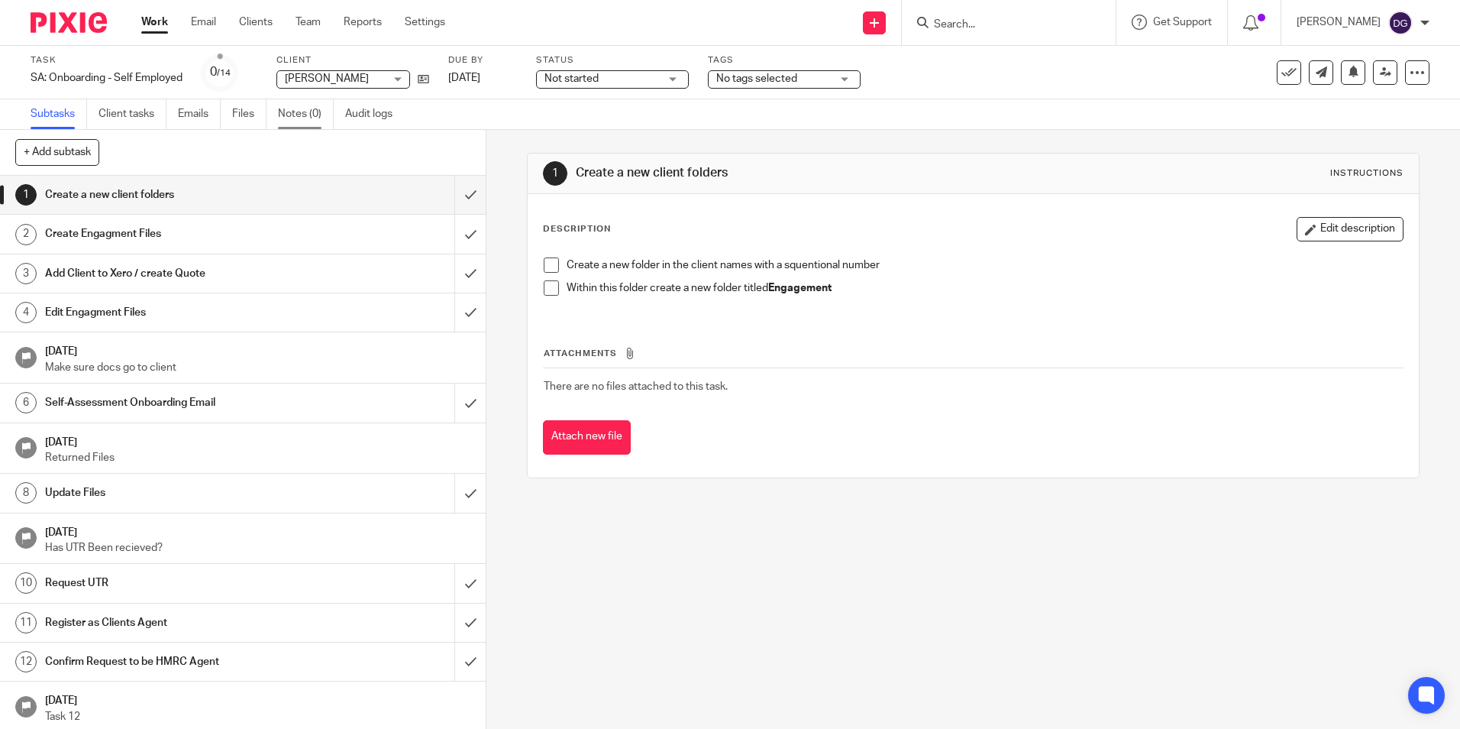
click at [310, 114] on link "Notes (0)" at bounding box center [306, 114] width 56 height 30
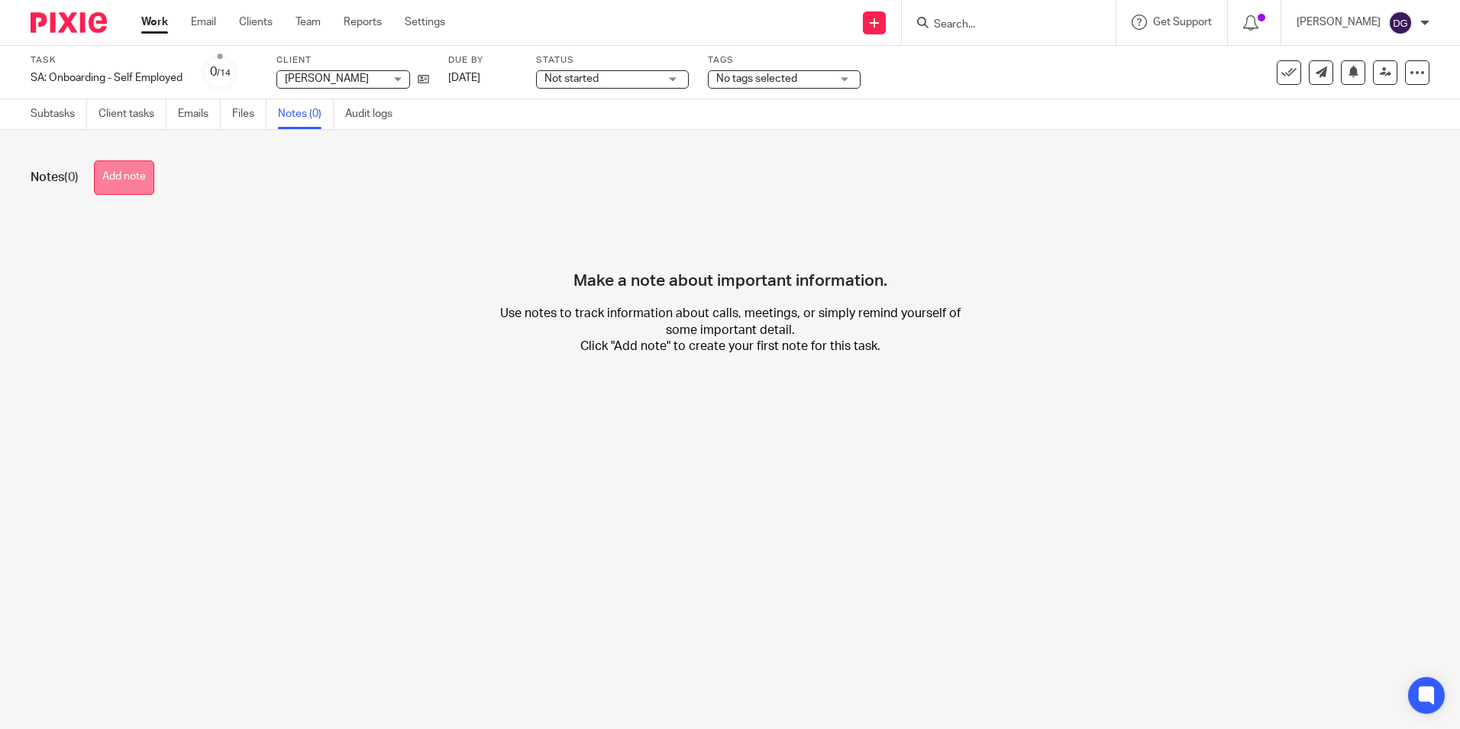
click at [136, 182] on button "Add note" at bounding box center [124, 177] width 60 height 34
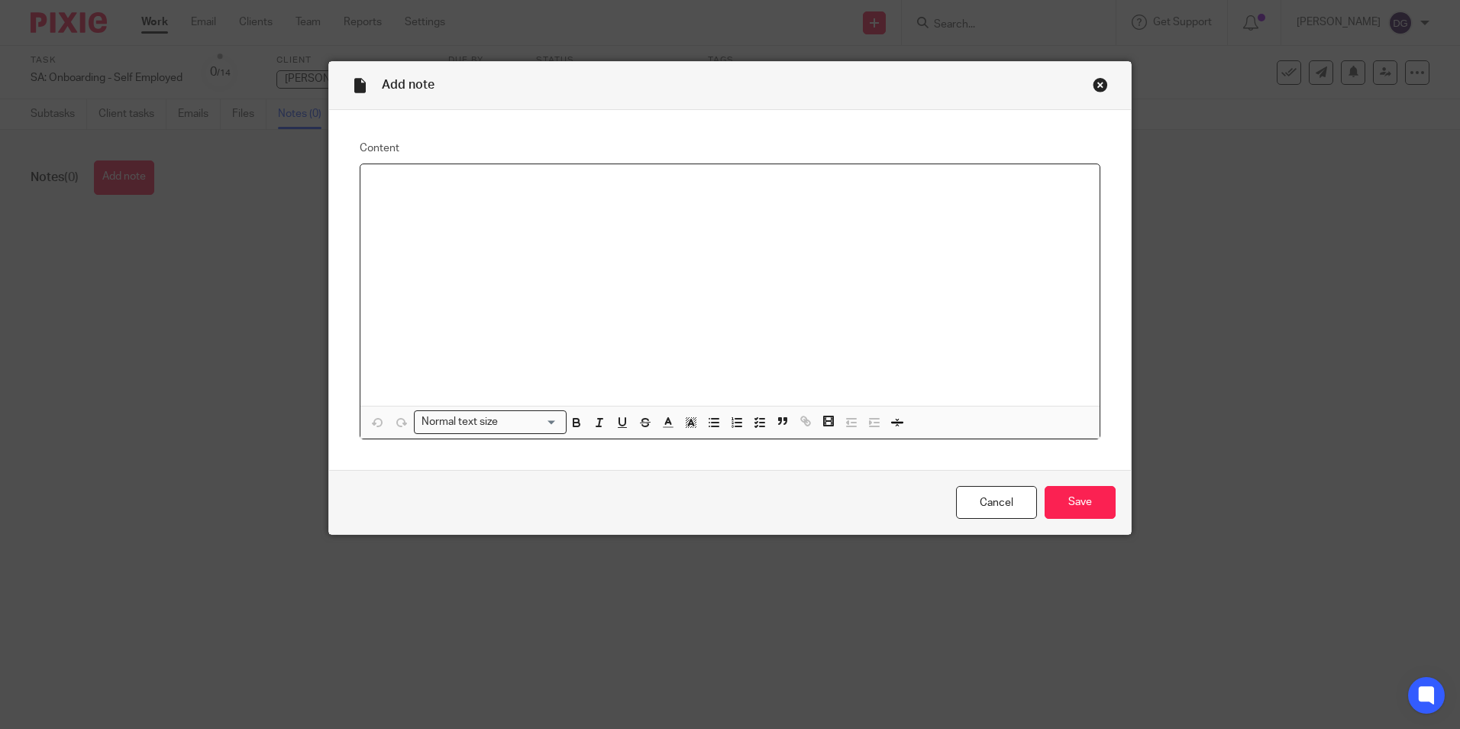
click at [573, 199] on div at bounding box center [729, 284] width 739 height 241
click at [1076, 503] on input "Save" at bounding box center [1080, 502] width 71 height 33
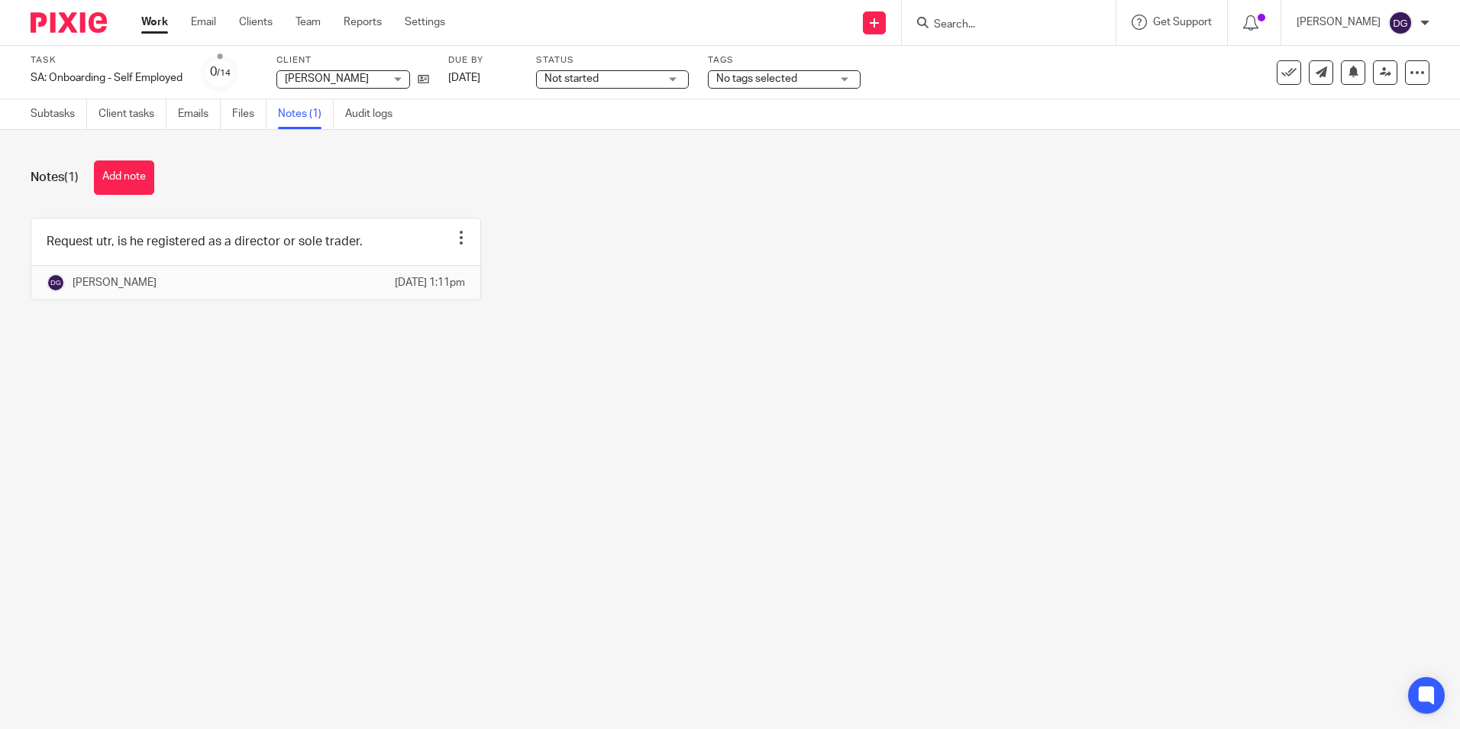
click at [991, 19] on input "Search" at bounding box center [1001, 25] width 137 height 14
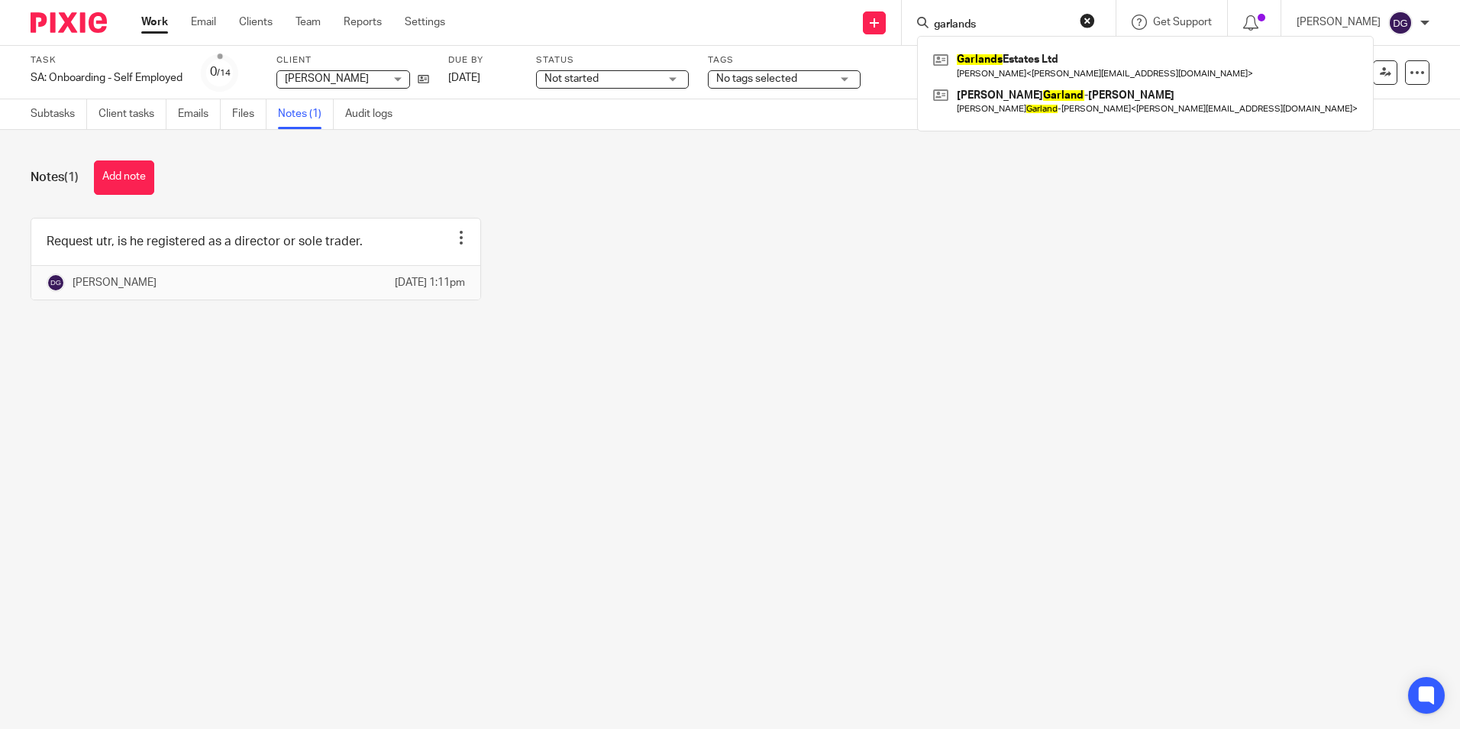
type input "garlands"
click button "submit" at bounding box center [0, 0] width 0 height 0
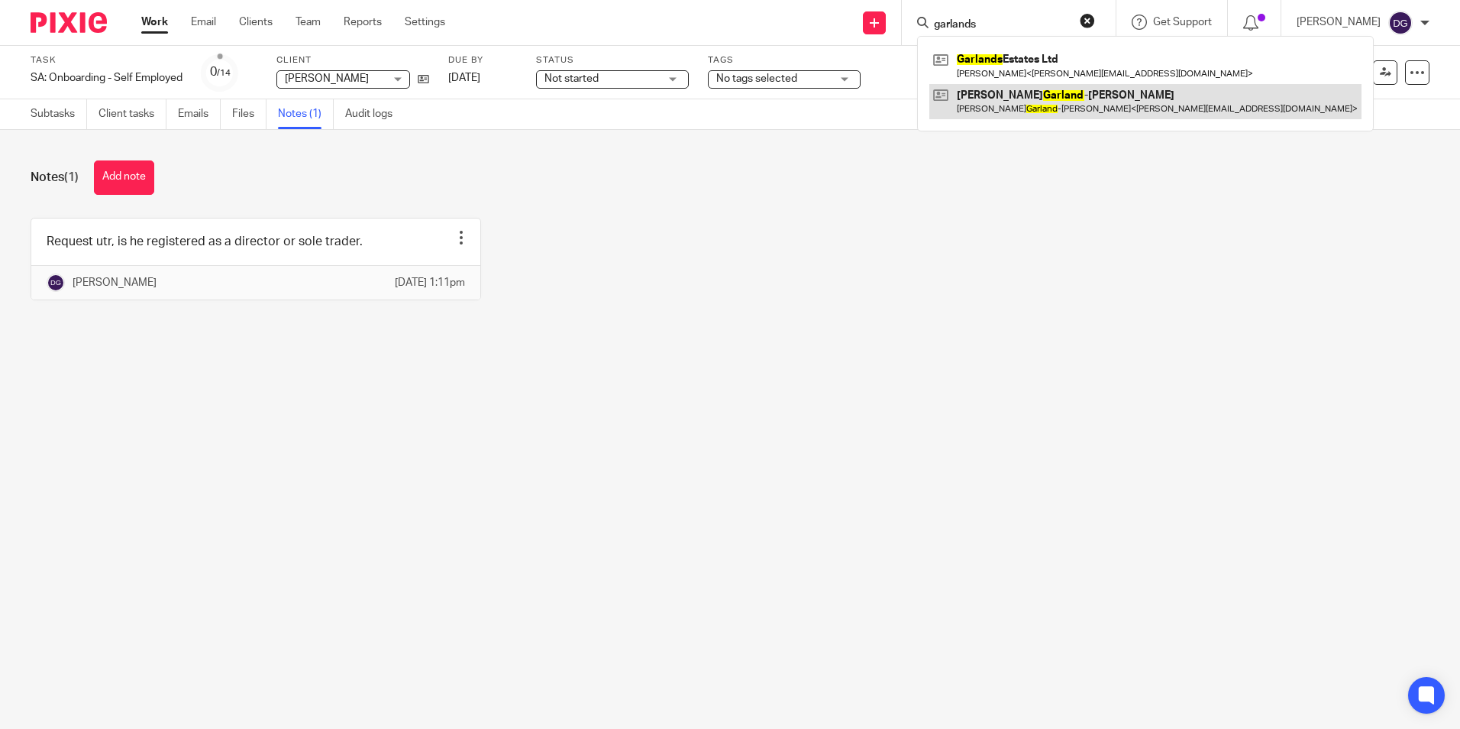
click at [1027, 92] on link at bounding box center [1145, 101] width 432 height 35
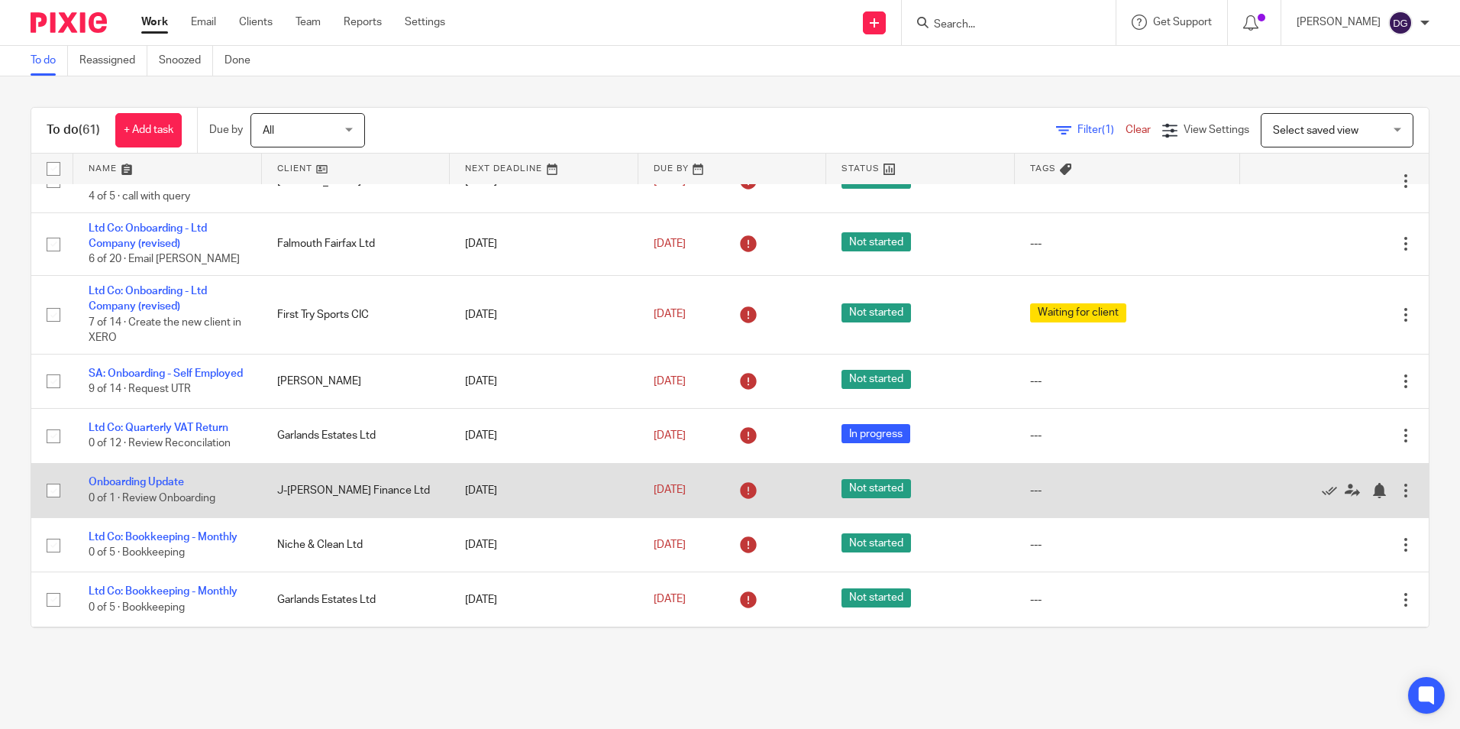
scroll to position [229, 0]
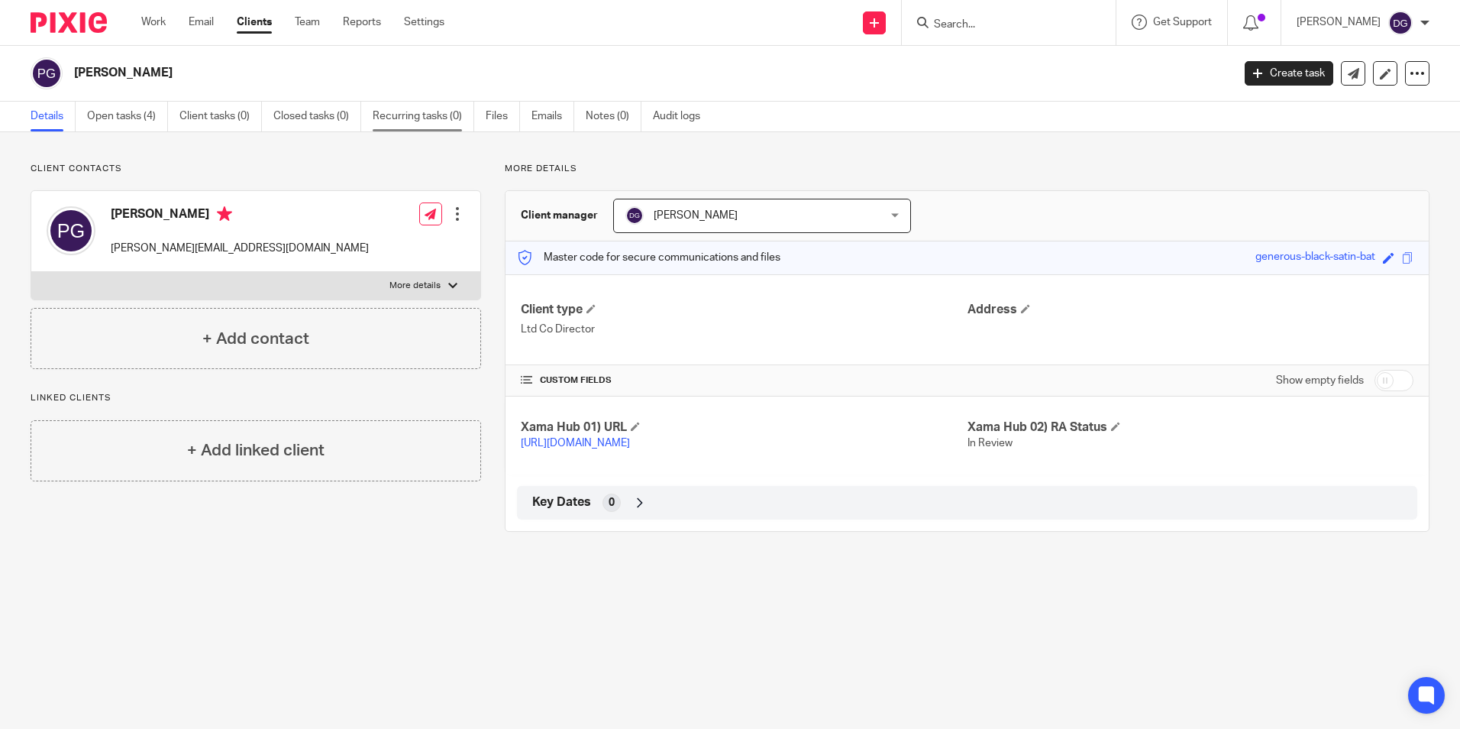
click at [406, 108] on link "Recurring tasks (0)" at bounding box center [424, 117] width 102 height 30
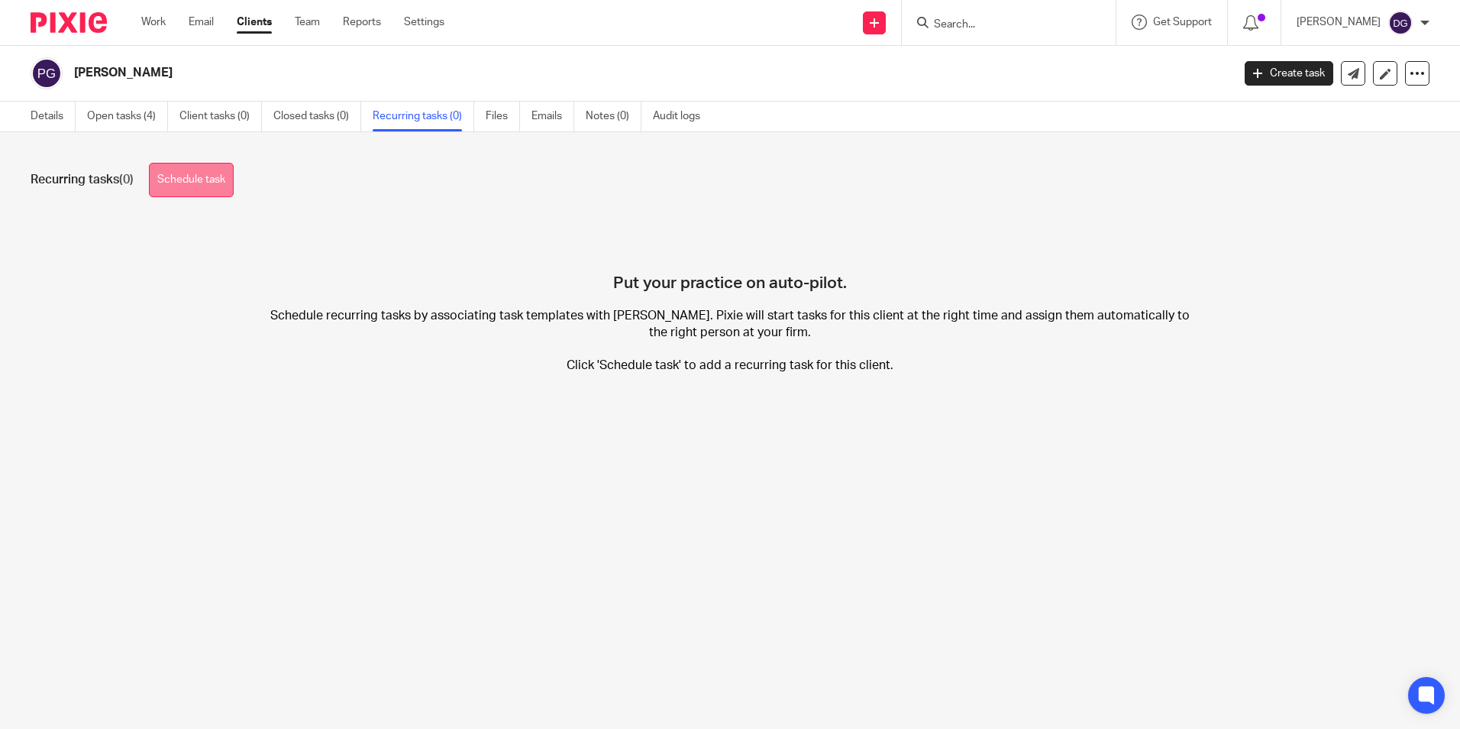
click at [197, 175] on link "Schedule task" at bounding box center [191, 180] width 85 height 34
